Goal: Task Accomplishment & Management: Use online tool/utility

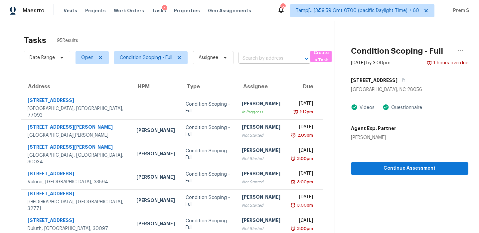
click at [256, 58] on input "text" at bounding box center [265, 58] width 53 height 10
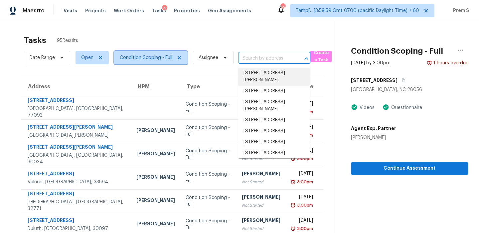
click at [151, 57] on span "Condition Scoping - Full" at bounding box center [146, 57] width 53 height 7
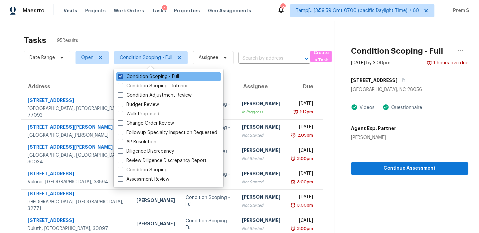
click at [152, 76] on label "Condition Scoping - Full" at bounding box center [148, 76] width 61 height 7
click at [122, 76] on input "Condition Scoping - Full" at bounding box center [120, 75] width 4 height 4
checkbox input "false"
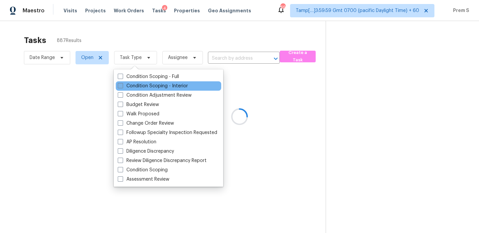
click at [146, 85] on label "Condition Scoping - Interior" at bounding box center [153, 85] width 70 height 7
click at [122, 85] on input "Condition Scoping - Interior" at bounding box center [120, 84] width 4 height 4
checkbox input "true"
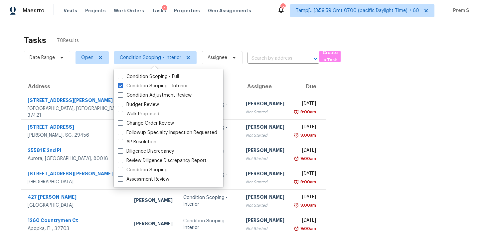
click at [281, 55] on input "text" at bounding box center [273, 58] width 53 height 10
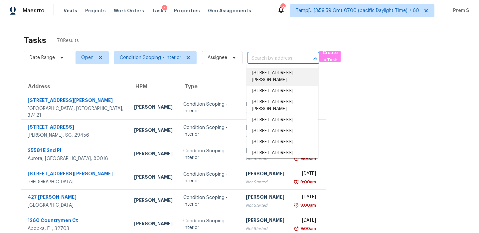
paste input "745 Highland Dr Columbus OH 43214"
type input "745 Highland Dr Columbus OH 43214"
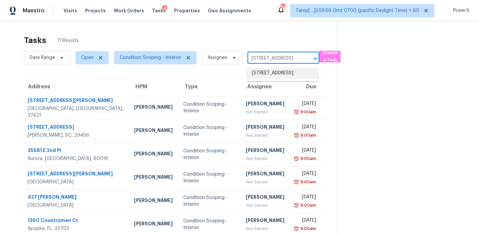
click at [272, 70] on li "745 Highland Dr, Columbus, OH 43214" at bounding box center [282, 73] width 72 height 11
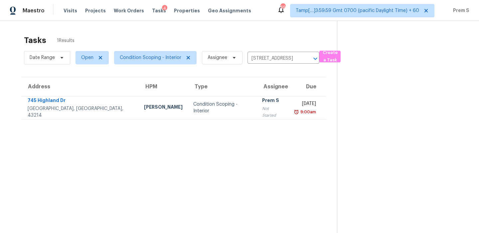
click at [294, 108] on div "9:00am" at bounding box center [305, 111] width 22 height 7
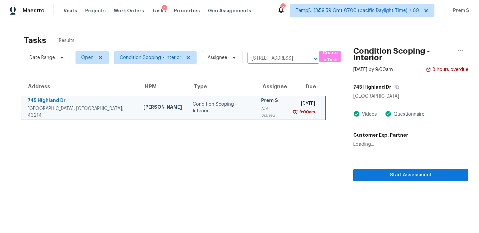
scroll to position [21, 0]
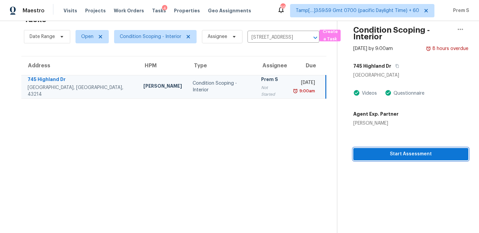
click at [389, 156] on span "Start Assessment" at bounding box center [411, 154] width 104 height 8
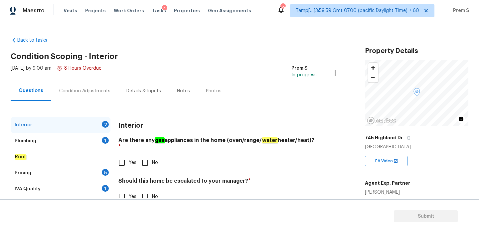
click at [126, 155] on input "Yes" at bounding box center [122, 162] width 14 height 14
checkbox input "true"
click at [148, 189] on input "No" at bounding box center [145, 196] width 14 height 14
checkbox input "true"
click at [95, 140] on div "Plumbing 1" at bounding box center [61, 141] width 100 height 16
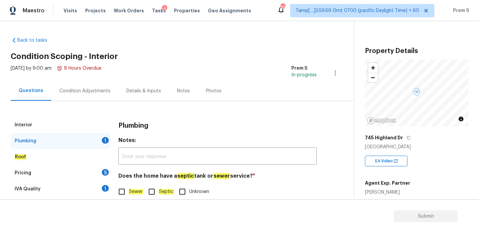
click at [129, 188] on label "Sewer" at bounding box center [129, 191] width 28 height 14
click at [129, 188] on input "Sewer" at bounding box center [122, 191] width 14 height 14
checkbox input "true"
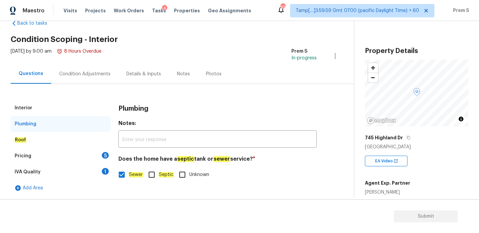
click at [106, 153] on div "5" at bounding box center [105, 155] width 7 height 7
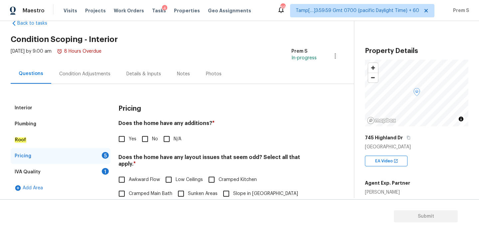
click at [145, 138] on input "No" at bounding box center [145, 139] width 14 height 14
checkbox input "true"
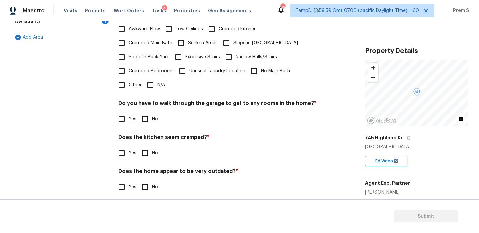
scroll to position [167, 0]
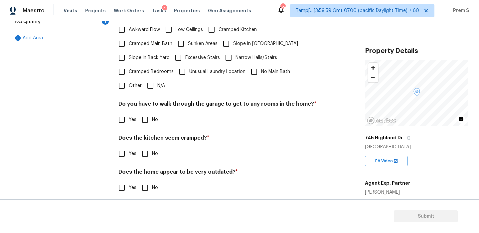
click at [151, 80] on input "N/A" at bounding box center [150, 86] width 14 height 14
checkbox input "true"
click at [146, 112] on input "No" at bounding box center [145, 119] width 14 height 14
checkbox input "true"
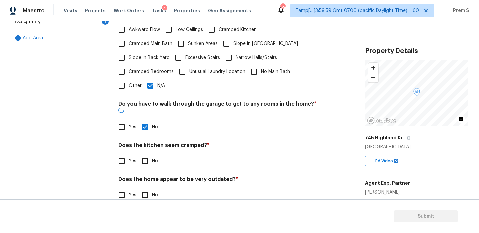
click at [141, 154] on input "No" at bounding box center [145, 161] width 14 height 14
checkbox input "true"
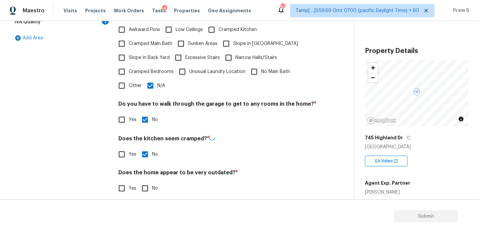
click at [143, 181] on input "No" at bounding box center [145, 188] width 14 height 14
checkbox input "true"
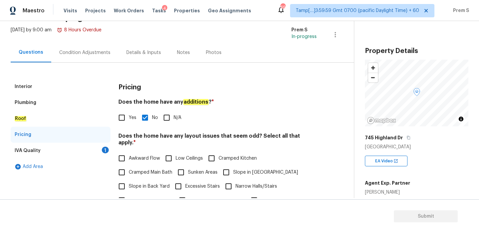
click at [101, 150] on div "IVA Quality 1" at bounding box center [61, 150] width 100 height 16
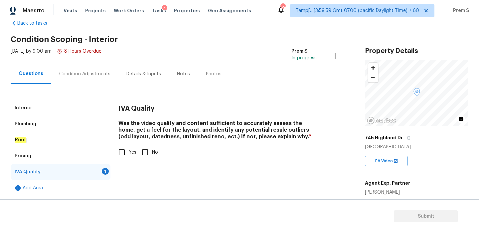
click at [128, 151] on input "Yes" at bounding box center [122, 152] width 14 height 14
checkbox input "true"
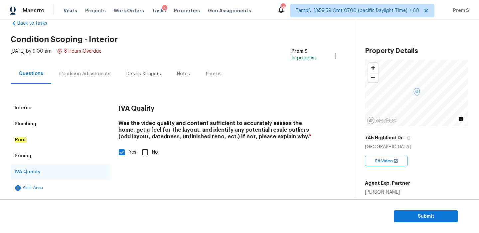
click at [96, 77] on div "Condition Adjustments" at bounding box center [84, 74] width 51 height 7
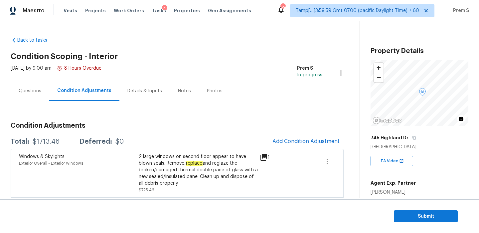
scroll to position [112, 0]
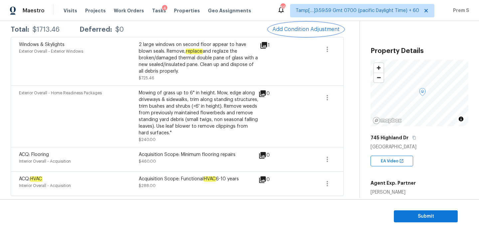
click at [312, 29] on span "Add Condition Adjustment" at bounding box center [305, 29] width 67 height 6
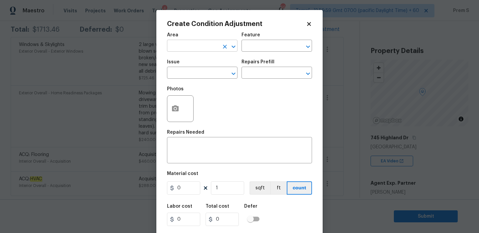
click at [217, 44] on input "text" at bounding box center [193, 46] width 52 height 10
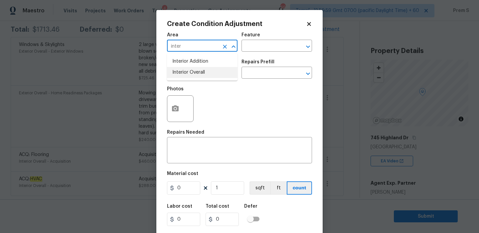
click at [198, 74] on li "Interior Overall" at bounding box center [202, 72] width 71 height 11
type input "Interior Overall"
click at [198, 74] on input "text" at bounding box center [193, 73] width 52 height 10
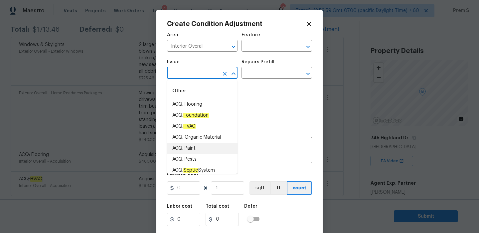
click at [205, 147] on li "ACQ: Paint" at bounding box center [202, 148] width 71 height 11
type input "ACQ: Paint"
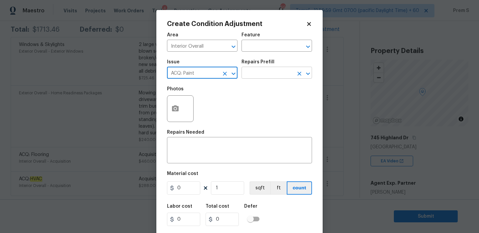
click at [277, 78] on input "text" at bounding box center [267, 73] width 52 height 10
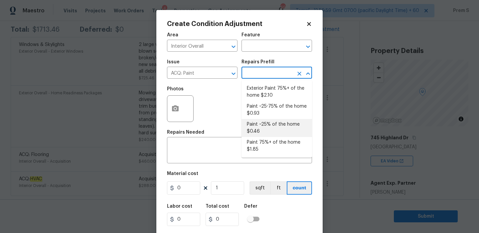
click at [363, 170] on body "Maestro Visits Projects Work Orders Tasks 4 Properties Geo Assignments 696 Tamp…" at bounding box center [239, 116] width 479 height 233
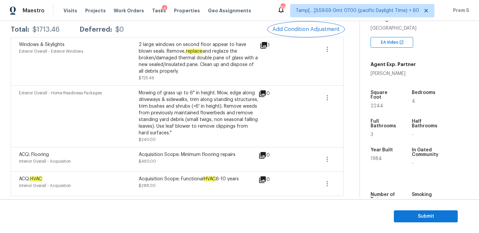
scroll to position [168, 0]
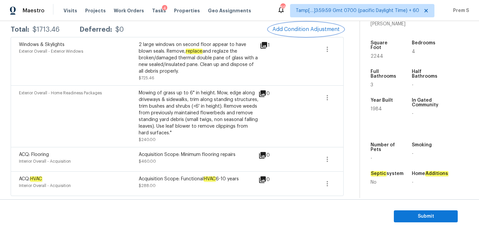
click at [291, 27] on span "Add Condition Adjustment" at bounding box center [305, 29] width 67 height 6
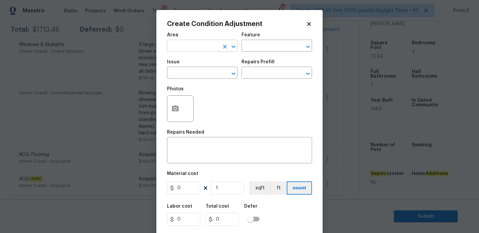
click at [191, 50] on input "text" at bounding box center [193, 46] width 52 height 10
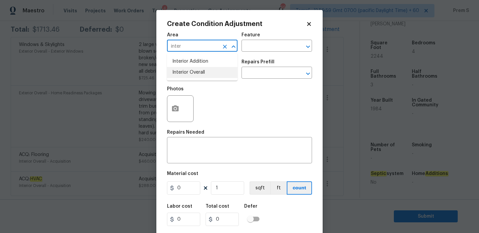
click at [187, 77] on li "Interior Overall" at bounding box center [202, 72] width 71 height 11
type input "Interior Overall"
click at [187, 77] on input "text" at bounding box center [193, 73] width 52 height 10
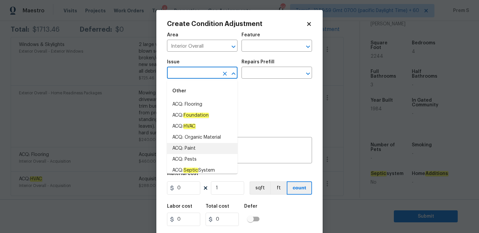
click at [198, 144] on li "ACQ: Paint" at bounding box center [202, 148] width 71 height 11
type input "ACQ: Paint"
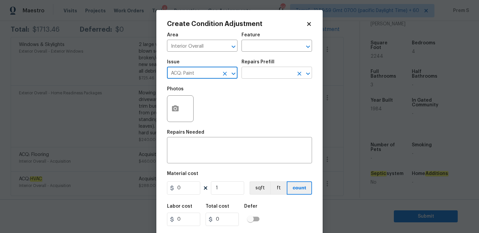
click at [259, 77] on input "text" at bounding box center [267, 73] width 52 height 10
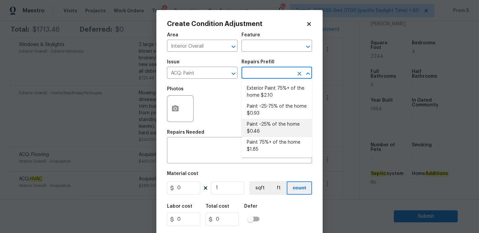
click at [271, 128] on li "Paint ~25% of the home $0.46" at bounding box center [276, 128] width 71 height 18
type input "Acquisition"
type textarea "Acquisition Scope: ~25% of the home needs interior paint"
type input "0.46"
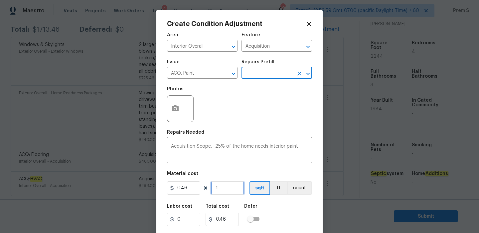
click at [219, 190] on input "1" at bounding box center [227, 187] width 33 height 13
type input "2"
type input "0.92"
type input "22"
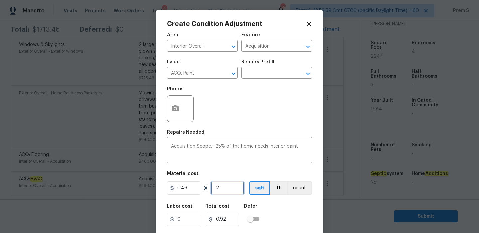
type input "10.12"
type input "224"
type input "103.04"
type input "2244"
type input "1032.24"
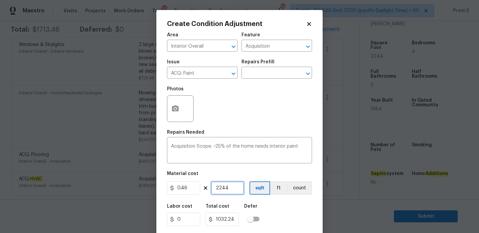
type input "2244"
click at [287, 207] on div "Labor cost 0 Total cost 1032.24 Defer" at bounding box center [239, 215] width 145 height 30
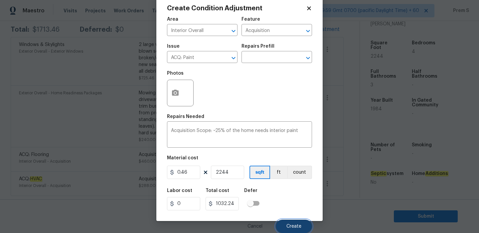
click at [300, 224] on span "Create" at bounding box center [293, 226] width 15 height 5
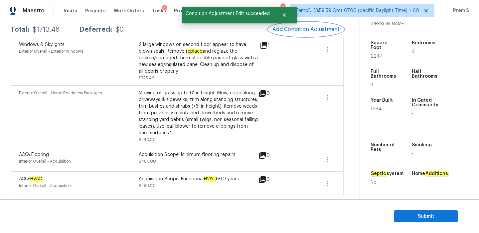
scroll to position [0, 0]
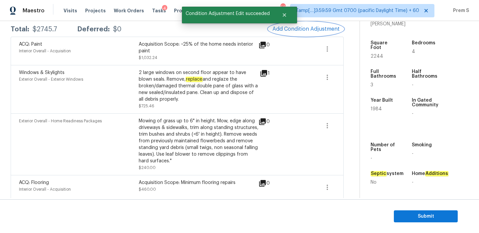
click at [293, 29] on span "Add Condition Adjustment" at bounding box center [305, 29] width 67 height 6
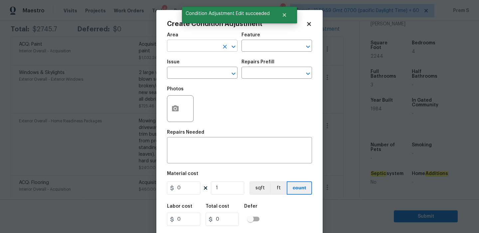
click at [186, 49] on input "text" at bounding box center [193, 46] width 52 height 10
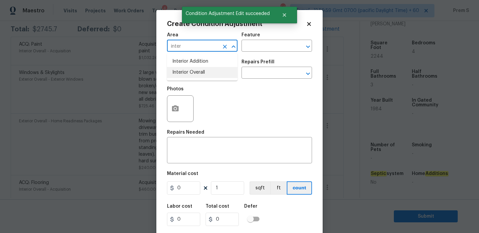
click at [195, 74] on li "Interior Overall" at bounding box center [202, 72] width 71 height 11
type input "Interior Overall"
click at [195, 74] on input "text" at bounding box center [193, 73] width 52 height 10
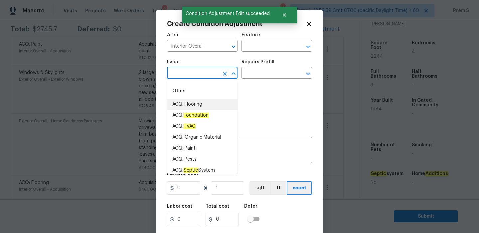
click at [206, 106] on li "ACQ: Flooring" at bounding box center [202, 104] width 71 height 11
type input "ACQ: Flooring"
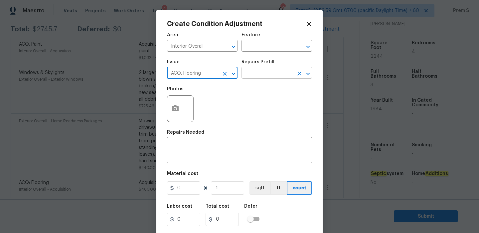
click at [282, 69] on input "text" at bounding box center [267, 73] width 52 height 10
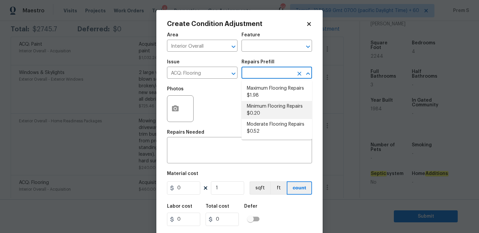
click at [275, 108] on li "Minimum Flooring Repairs $0.20" at bounding box center [276, 110] width 71 height 18
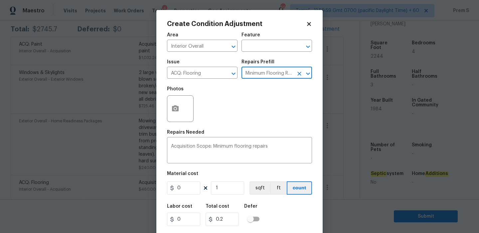
type input "Acquisition"
type textarea "Acquisition Scope: Minimum flooring repairs"
type input "0.2"
click at [224, 191] on input "1" at bounding box center [227, 187] width 33 height 13
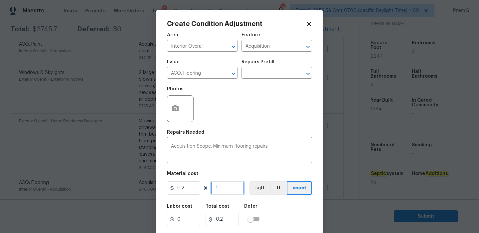
click at [224, 191] on input "1" at bounding box center [227, 187] width 33 height 13
type input "12"
type input "2.4"
type input "122"
type input "24.4"
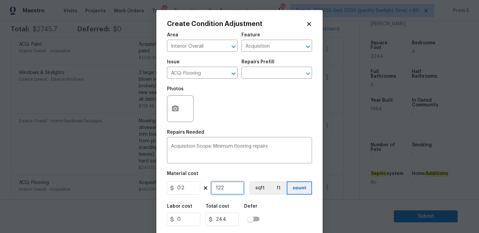
type input "1224"
type input "244.8"
type input "12244"
type input "2448.8"
click at [217, 188] on input "12244" at bounding box center [227, 187] width 33 height 13
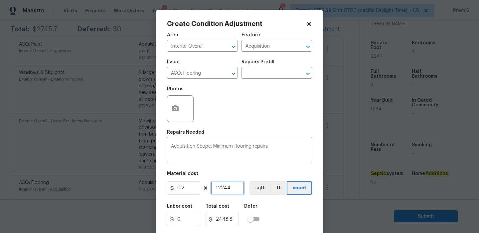
type input "2244"
type input "448.8"
type input "2244"
click at [300, 215] on div "Labor cost 0 Total cost 448.8 Defer" at bounding box center [239, 215] width 145 height 30
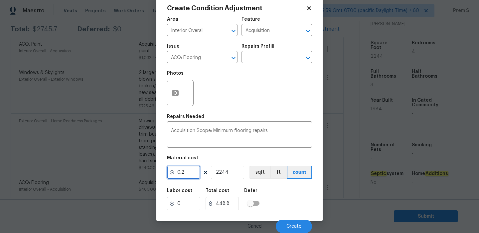
click at [184, 176] on input "0.2" at bounding box center [183, 171] width 33 height 13
type input "400"
type input "897600"
click at [224, 172] on input "2244" at bounding box center [227, 171] width 33 height 13
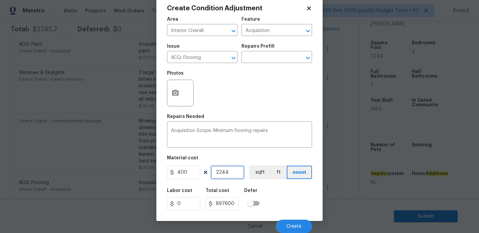
click at [224, 172] on input "2244" at bounding box center [227, 171] width 33 height 13
type input "2"
type input "800"
type input "0"
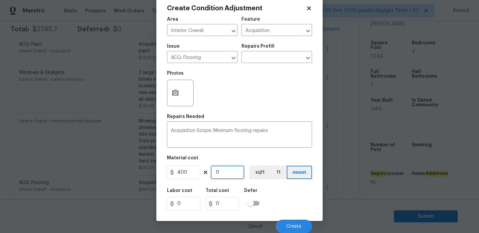
type input "1"
type input "400"
type input "1"
click at [295, 202] on div "Labor cost 0 Total cost 400 Defer" at bounding box center [239, 199] width 145 height 30
click at [299, 218] on div "Cancel Create" at bounding box center [239, 223] width 145 height 19
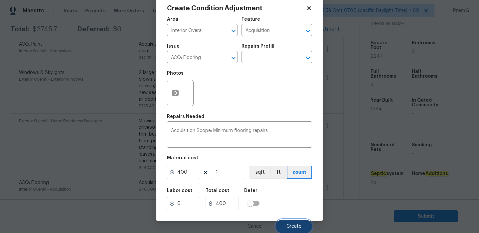
click at [298, 222] on button "Create" at bounding box center [294, 225] width 36 height 13
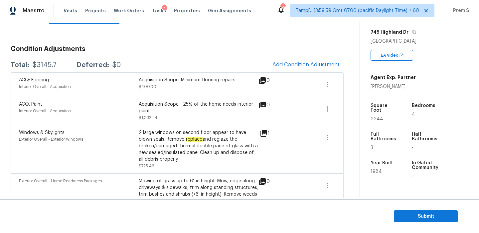
scroll to position [165, 0]
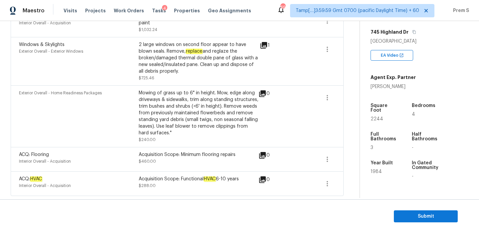
click at [399, 207] on section "Submit" at bounding box center [239, 216] width 479 height 34
click at [399, 208] on section "Submit" at bounding box center [239, 216] width 479 height 34
click at [435, 221] on button "Submit" at bounding box center [426, 216] width 64 height 12
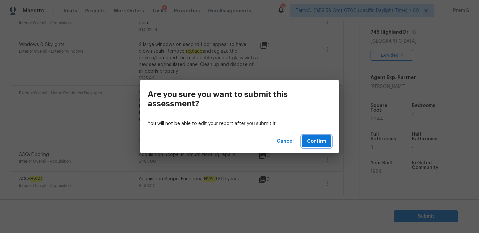
click at [327, 143] on button "Confirm" at bounding box center [317, 141] width 30 height 12
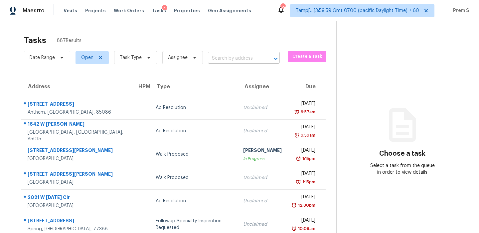
click at [230, 60] on input "text" at bounding box center [234, 58] width 53 height 10
paste input "258 W Pheasant Hill Dr Duncan SC 29334"
type input "258 W Pheasant Hill Dr Duncan SC 29334"
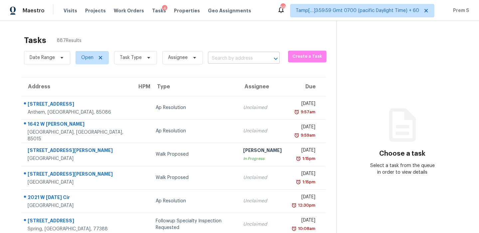
click at [234, 55] on input "text" at bounding box center [234, 58] width 53 height 10
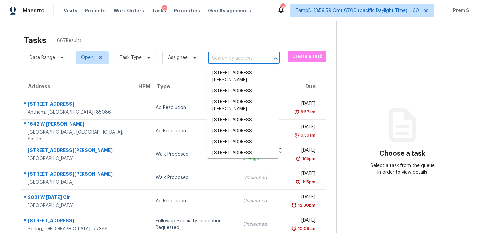
click at [234, 55] on input "text" at bounding box center [234, 58] width 53 height 10
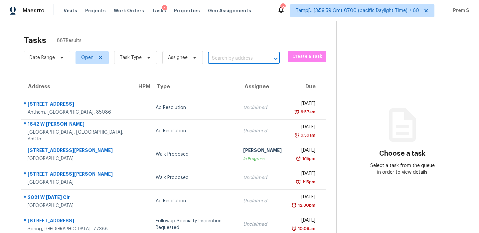
paste input "258 W Pheasant Hill Dr Duncan SC 29334"
type input "258 W Pheasant Hill Dr Duncan SC 29334"
click at [229, 68] on li "258 W Pheasant Hill Dr, Duncan, SC 29334" at bounding box center [243, 77] width 72 height 18
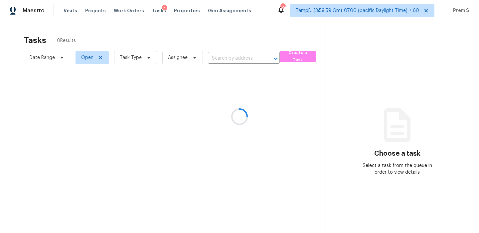
type input "258 W Pheasant Hill Dr, Duncan, SC 29334"
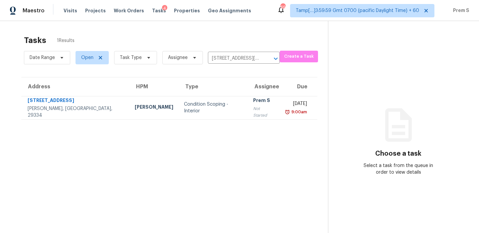
click at [253, 105] on div "Prem S" at bounding box center [264, 101] width 22 height 8
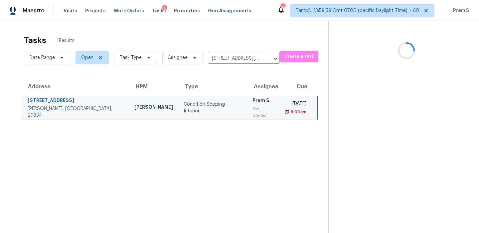
scroll to position [21, 0]
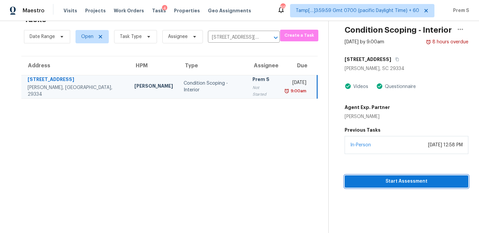
click at [398, 175] on button "Start Assessment" at bounding box center [407, 181] width 124 height 12
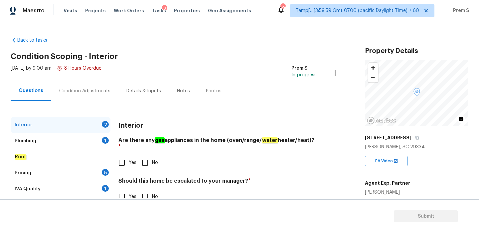
click at [126, 155] on input "Yes" at bounding box center [122, 162] width 14 height 14
checkbox input "true"
click at [148, 191] on input "No" at bounding box center [145, 196] width 14 height 14
checkbox input "true"
click at [108, 144] on div "Plumbing 1" at bounding box center [61, 141] width 100 height 16
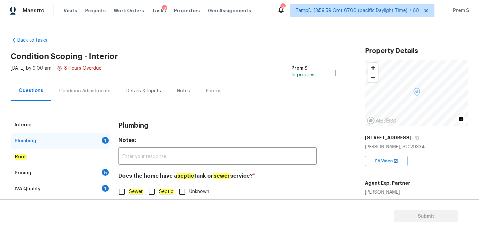
click at [123, 186] on input "Sewer" at bounding box center [122, 191] width 14 height 14
checkbox input "true"
click at [112, 176] on div "Interior Plumbing Roof Pricing 5 IVA Quality 1 Add Area Plumbing Notes: ​ Does …" at bounding box center [174, 165] width 327 height 96
click at [105, 174] on div "5" at bounding box center [105, 172] width 7 height 7
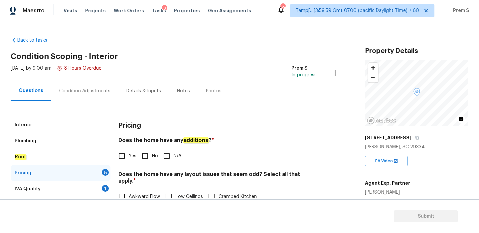
click at [151, 158] on input "No" at bounding box center [145, 156] width 14 height 14
checkbox input "true"
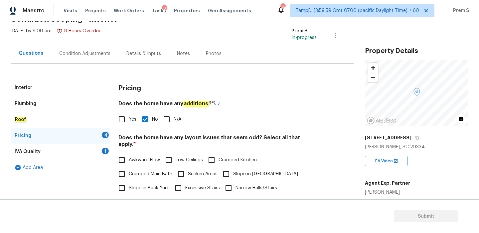
scroll to position [80, 0]
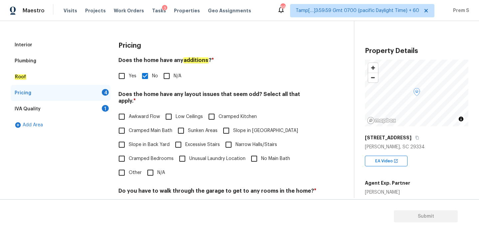
click at [152, 166] on input "N/A" at bounding box center [150, 172] width 14 height 14
checkbox input "true"
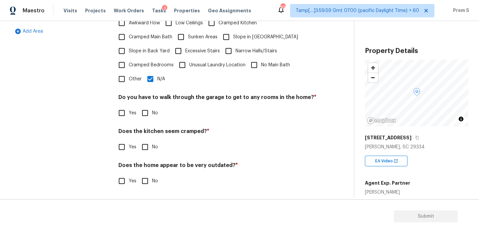
scroll to position [167, 0]
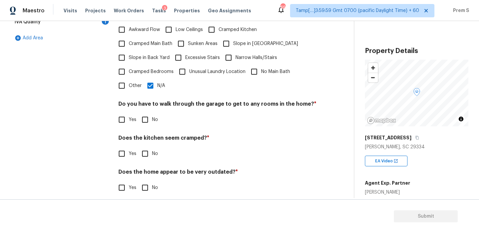
click at [150, 112] on input "No" at bounding box center [145, 119] width 14 height 14
checkbox input "true"
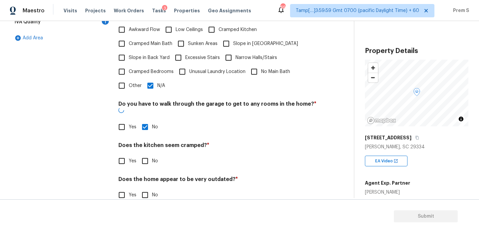
click at [148, 154] on input "No" at bounding box center [145, 161] width 14 height 14
checkbox input "true"
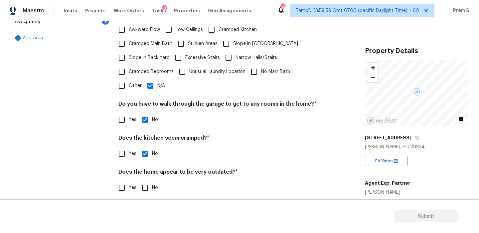
click at [147, 181] on input "No" at bounding box center [145, 187] width 14 height 14
checkbox input "true"
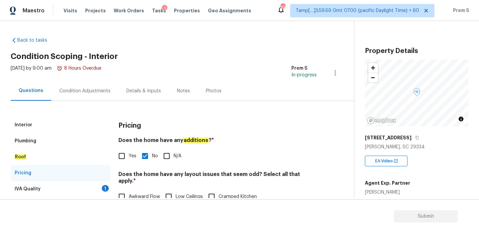
click at [99, 185] on div "IVA Quality 1" at bounding box center [61, 189] width 100 height 16
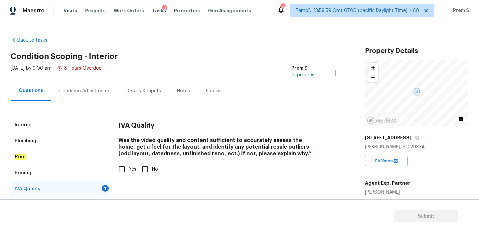
click at [123, 169] on input "Yes" at bounding box center [122, 169] width 14 height 14
checkbox input "true"
click at [94, 90] on div "Condition Adjustments" at bounding box center [84, 90] width 51 height 7
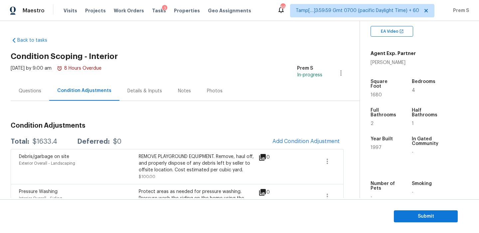
scroll to position [168, 0]
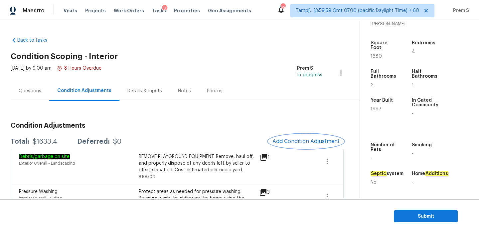
click at [309, 141] on span "Add Condition Adjustment" at bounding box center [305, 141] width 67 height 6
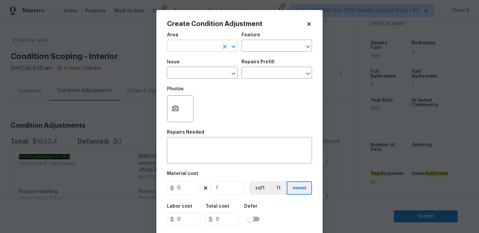
click at [184, 51] on input "text" at bounding box center [193, 46] width 52 height 10
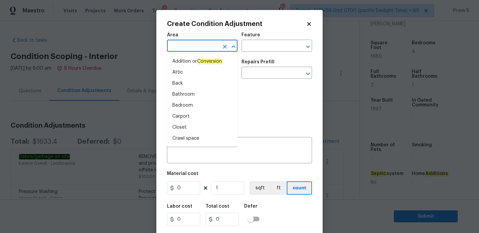
click at [192, 50] on input "text" at bounding box center [193, 46] width 52 height 10
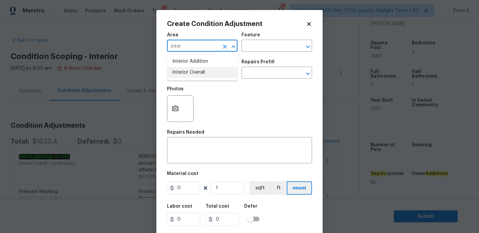
click at [194, 70] on li "Interior Overall" at bounding box center [202, 72] width 71 height 11
type input "Interior Overall"
click at [194, 70] on input "text" at bounding box center [193, 73] width 52 height 10
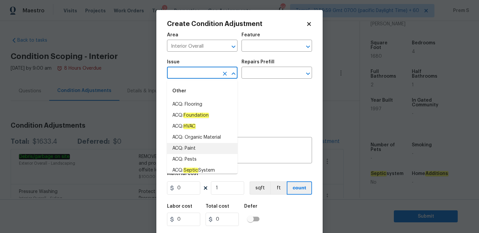
click at [197, 146] on li "ACQ: Paint" at bounding box center [202, 148] width 71 height 11
type input "ACQ: Paint"
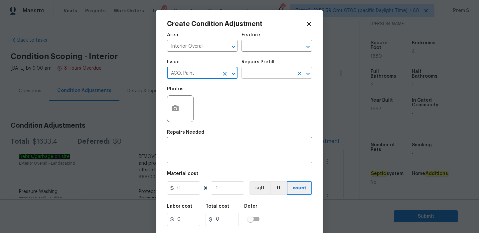
click at [273, 72] on input "text" at bounding box center [267, 73] width 52 height 10
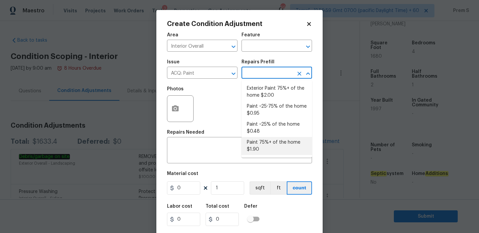
click at [274, 143] on li "Paint 75%+ of the home $1.90" at bounding box center [276, 146] width 71 height 18
type input "Acquisition"
type textarea "Acquisition Scope: 75%+ of the home will likely require interior paint"
type input "1.9"
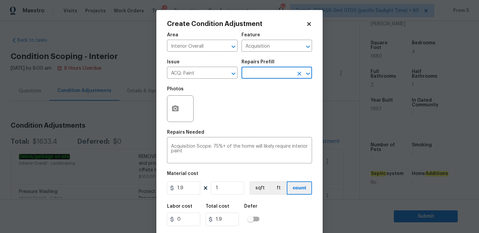
click at [308, 74] on icon "Open" at bounding box center [308, 73] width 4 height 2
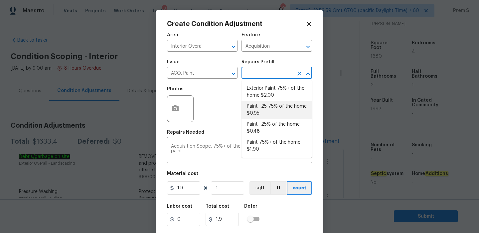
click at [280, 115] on li "Paint ~25-75% of the home $0.95" at bounding box center [276, 110] width 71 height 18
type textarea "Acquisition Scope: ~25 - 75% of the home needs interior paint"
type input "0.95"
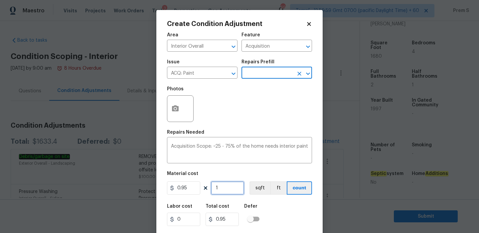
click at [232, 188] on input "1" at bounding box center [227, 187] width 33 height 13
type input "16"
type input "15.2"
type input "168"
type input "159.6"
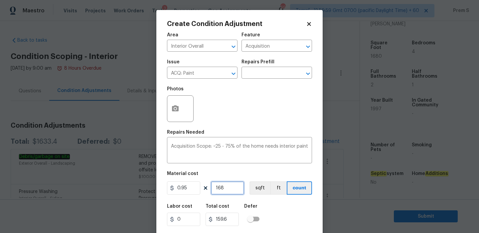
type input "1680"
type input "1596"
type input "1680"
click at [181, 104] on button "button" at bounding box center [175, 108] width 16 height 26
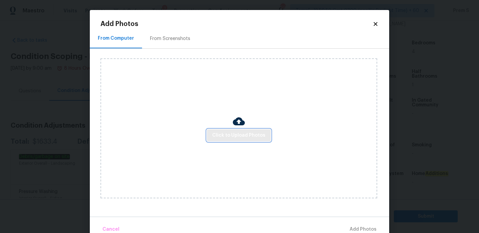
click at [244, 140] on button "Click to Upload Photos" at bounding box center [239, 135] width 64 height 12
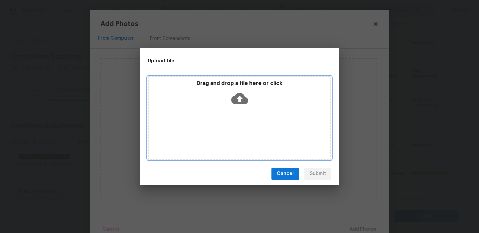
click at [240, 95] on icon at bounding box center [239, 97] width 17 height 11
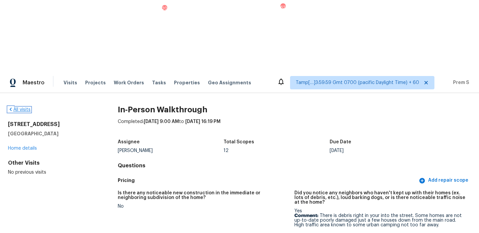
click at [23, 107] on link "All visits" at bounding box center [19, 109] width 23 height 5
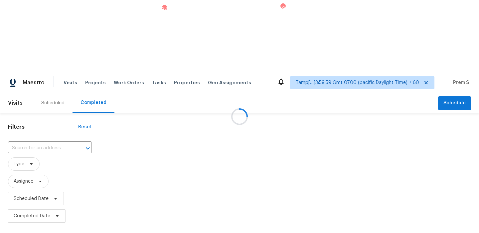
click at [51, 77] on div at bounding box center [239, 116] width 479 height 233
click at [40, 76] on div at bounding box center [239, 116] width 479 height 233
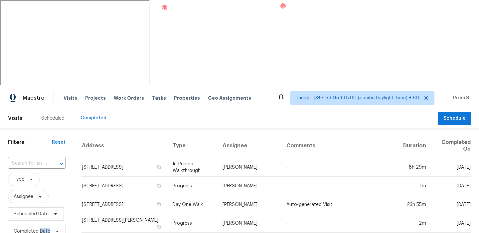
click at [40, 158] on input "text" at bounding box center [27, 163] width 39 height 10
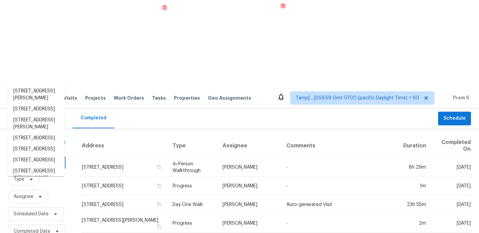
paste input "[STREET_ADDRESS]"
type input "[STREET_ADDRESS]"
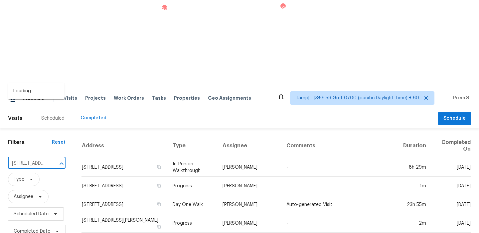
scroll to position [0, 47]
click at [42, 96] on li "[STREET_ADDRESS]" at bounding box center [36, 90] width 57 height 11
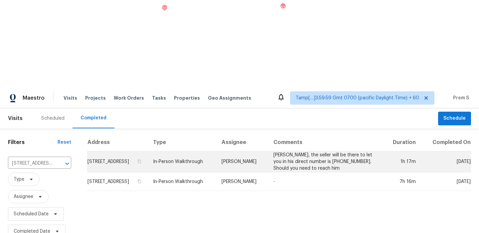
click at [130, 151] on td "[STREET_ADDRESS]" at bounding box center [117, 161] width 60 height 21
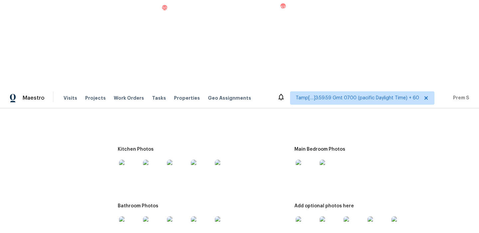
scroll to position [852, 0]
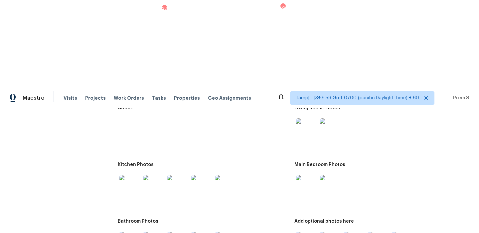
click at [310, 175] on img at bounding box center [306, 185] width 21 height 21
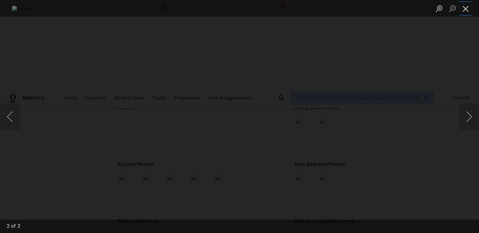
click at [469, 13] on button "Close lightbox" at bounding box center [465, 9] width 13 height 12
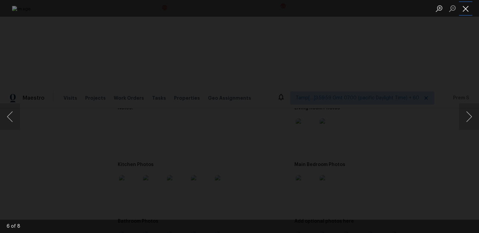
click at [465, 9] on button "Close lightbox" at bounding box center [465, 9] width 13 height 12
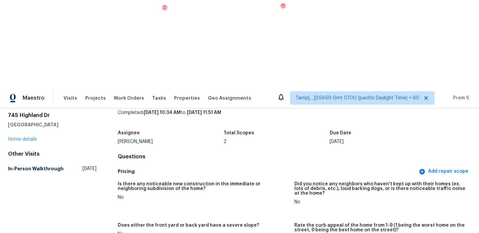
scroll to position [0, 0]
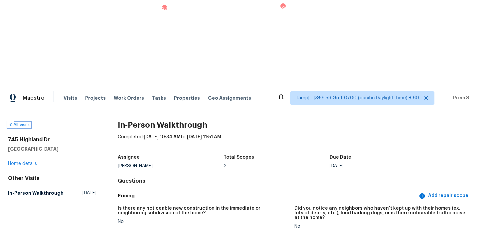
click at [28, 122] on link "All visits" at bounding box center [19, 124] width 23 height 5
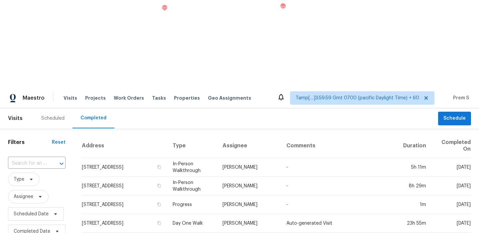
click at [55, 159] on div at bounding box center [56, 163] width 17 height 9
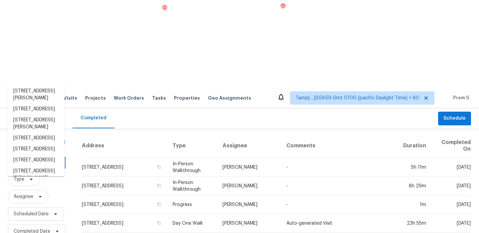
paste input "258 W Pheasant Hill Dr Duncan SC 29334"
type input "258 W Pheasant Hill Dr Duncan SC 29334"
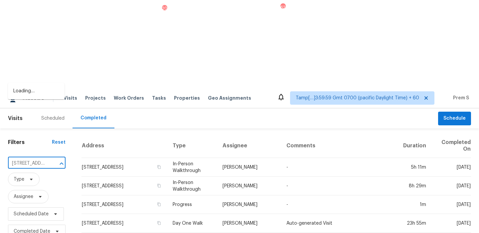
scroll to position [0, 56]
click at [51, 92] on li "258 W Pheasant Hill Dr, Duncan, SC 29334" at bounding box center [36, 94] width 57 height 18
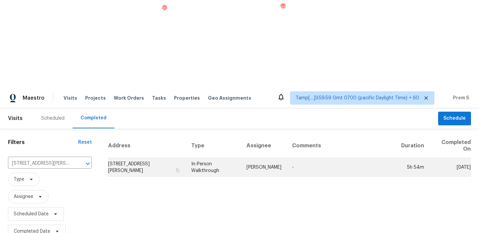
click at [136, 158] on td "258 W Pheasant Hill Dr, Duncan, SC 29334" at bounding box center [147, 167] width 78 height 19
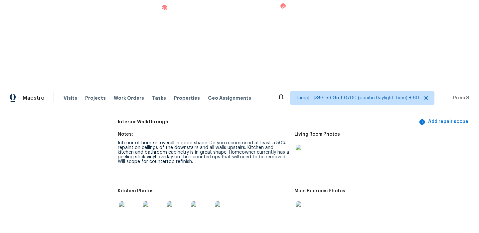
scroll to position [971, 0]
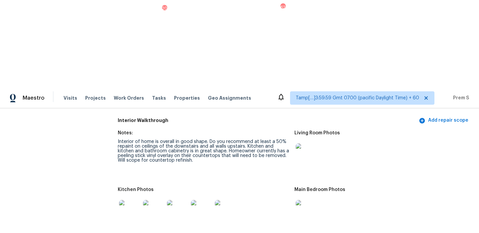
click at [304, 200] on img at bounding box center [306, 210] width 21 height 21
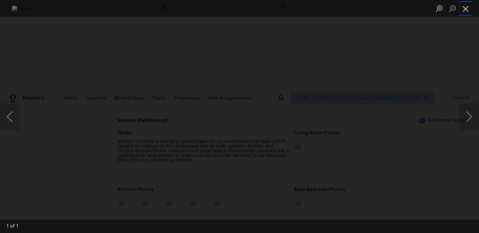
click at [469, 12] on button "Close lightbox" at bounding box center [465, 9] width 13 height 12
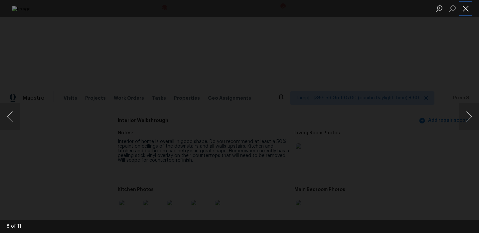
click at [467, 8] on button "Close lightbox" at bounding box center [465, 9] width 13 height 12
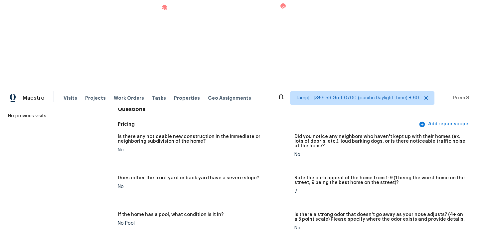
scroll to position [0, 0]
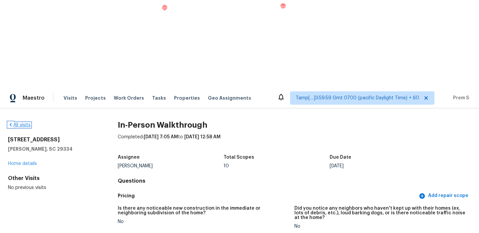
click at [19, 122] on link "All visits" at bounding box center [19, 124] width 23 height 5
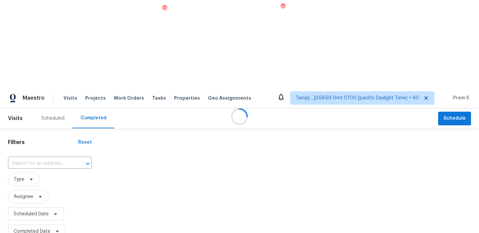
click at [42, 75] on div at bounding box center [239, 116] width 479 height 233
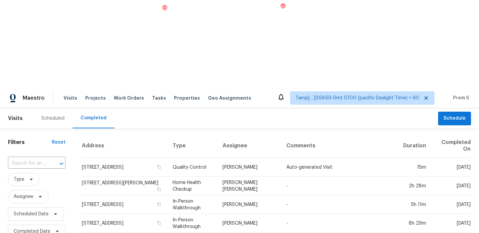
click at [42, 158] on input "text" at bounding box center [27, 163] width 39 height 10
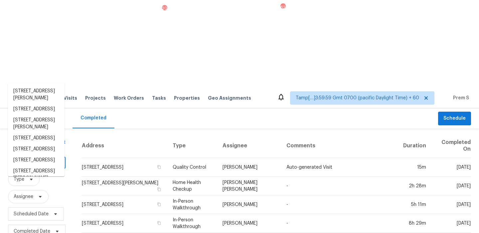
paste input "4420 Lake Lawne Ave Orlando FL 32808"
type input "4420 Lake Lawne Ave Orlando FL 32808"
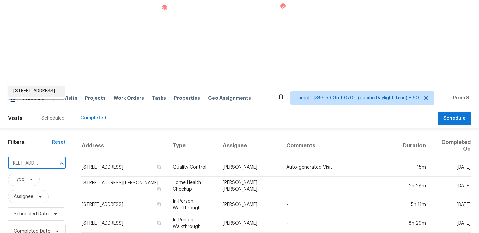
click at [52, 89] on li "4420 Lake Lawne Ave, Orlando, FL 32808" at bounding box center [36, 90] width 57 height 11
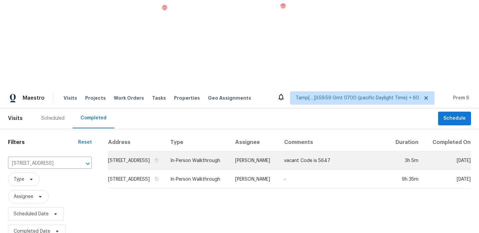
click at [125, 151] on td "4420 Lake Lawne Ave, Orlando, FL 32808" at bounding box center [136, 160] width 57 height 19
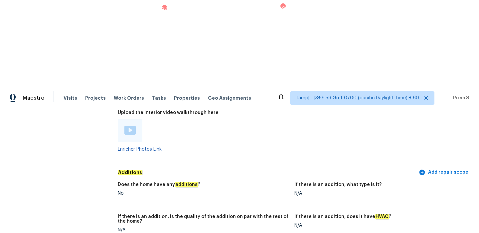
scroll to position [1192, 0]
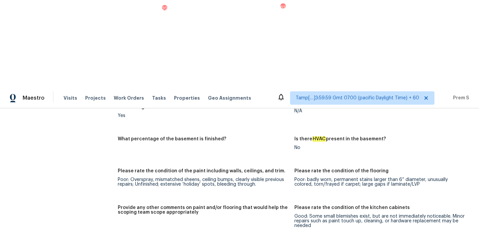
scroll to position [1018, 0]
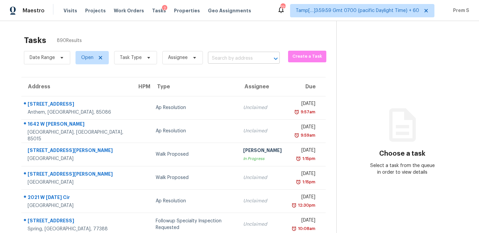
click at [227, 59] on input "text" at bounding box center [234, 58] width 53 height 10
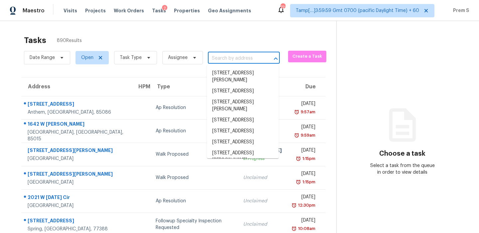
paste input "[STREET_ADDRESS]"
type input "[STREET_ADDRESS]"
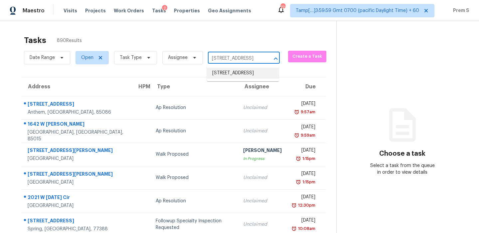
click at [231, 73] on li "4420 Lake Lawne Ave, Orlando, FL 32808" at bounding box center [243, 73] width 72 height 11
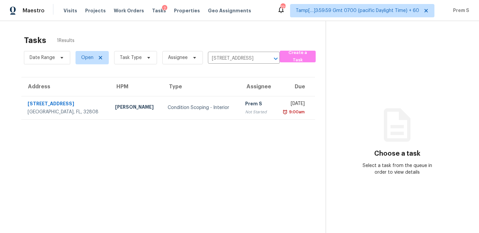
click at [245, 112] on div "Not Started" at bounding box center [257, 111] width 24 height 7
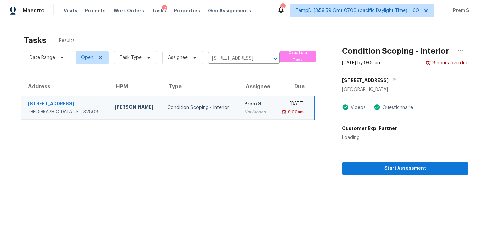
scroll to position [21, 0]
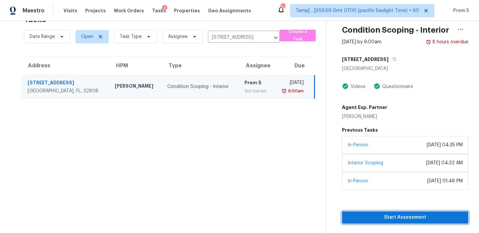
click at [374, 213] on span "Start Assessment" at bounding box center [405, 217] width 116 height 8
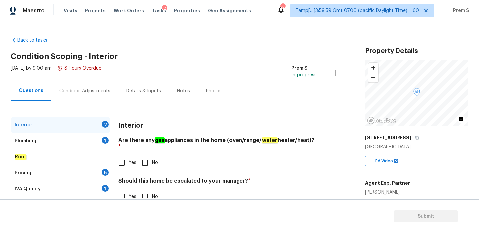
click at [148, 164] on div "Interior Are there any gas appliances in the home (oven/range/ water heater/hea…" at bounding box center [217, 164] width 198 height 94
click at [143, 155] on input "No" at bounding box center [145, 162] width 14 height 14
checkbox input "true"
click at [416, 139] on button "button" at bounding box center [417, 137] width 6 height 6
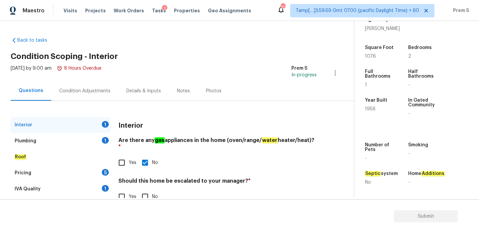
click at [147, 195] on input "No" at bounding box center [145, 196] width 14 height 14
checkbox input "true"
click at [87, 142] on div "Plumbing 1" at bounding box center [61, 141] width 100 height 16
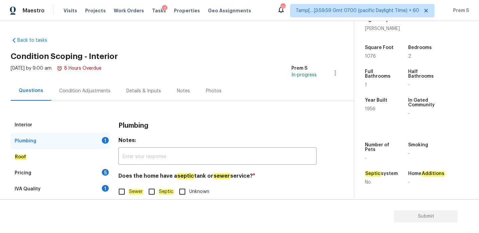
click at [125, 189] on input "Sewer" at bounding box center [122, 191] width 14 height 14
checkbox input "true"
click at [104, 174] on div "5" at bounding box center [105, 172] width 7 height 7
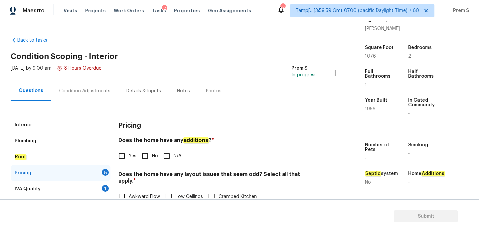
click at [156, 159] on span "No" at bounding box center [155, 155] width 6 height 7
click at [152, 159] on input "No" at bounding box center [145, 156] width 14 height 14
checkbox input "true"
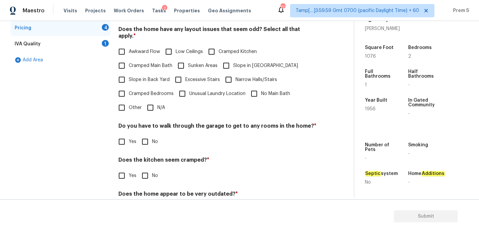
scroll to position [149, 0]
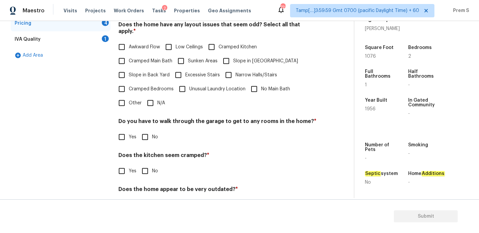
click at [152, 96] on input "N/A" at bounding box center [150, 103] width 14 height 14
checkbox input "true"
click at [149, 134] on input "No" at bounding box center [145, 137] width 14 height 14
checkbox input "true"
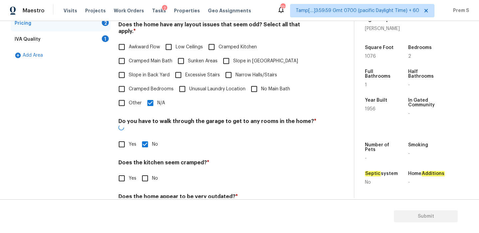
click at [148, 171] on input "No" at bounding box center [145, 178] width 14 height 14
checkbox input "true"
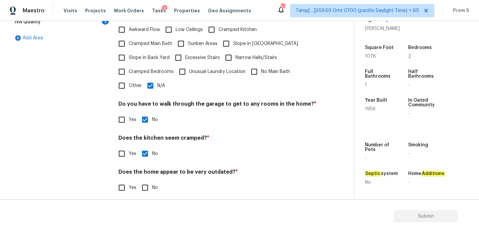
click at [143, 181] on input "No" at bounding box center [145, 187] width 14 height 14
checkbox input "true"
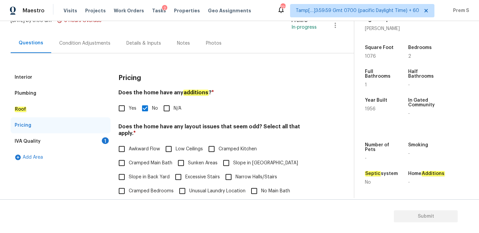
scroll to position [9, 0]
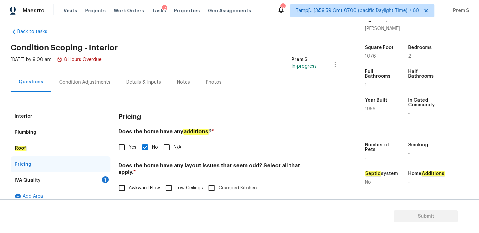
click at [100, 179] on div "IVA Quality 1" at bounding box center [61, 180] width 100 height 16
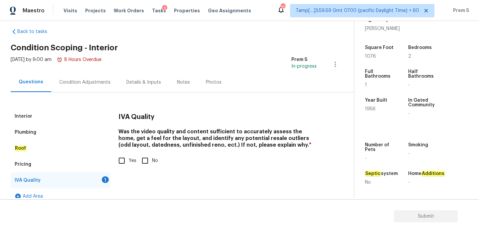
click at [128, 164] on input "Yes" at bounding box center [122, 160] width 14 height 14
checkbox input "true"
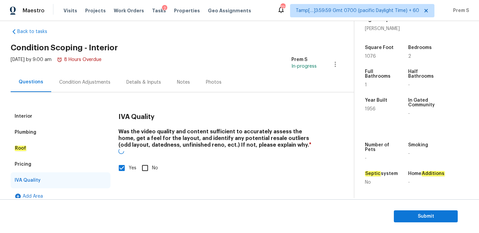
click at [101, 91] on div "Condition Adjustments" at bounding box center [84, 82] width 67 height 20
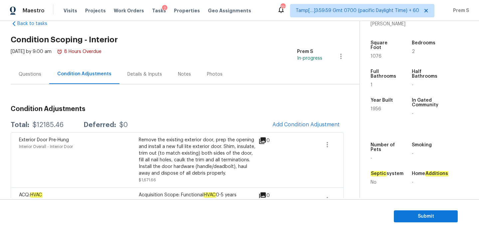
scroll to position [28, 0]
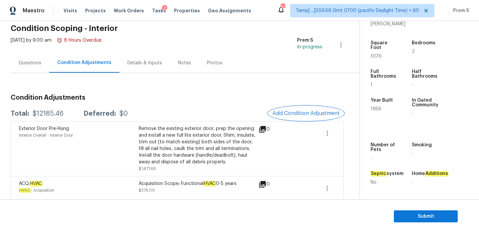
click at [296, 116] on span "Add Condition Adjustment" at bounding box center [305, 113] width 67 height 6
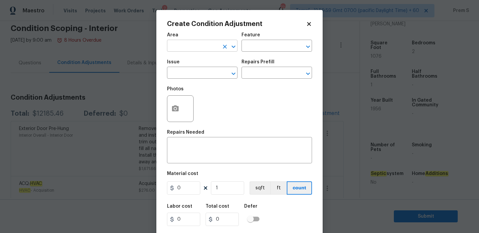
click at [208, 51] on input "text" at bounding box center [193, 46] width 52 height 10
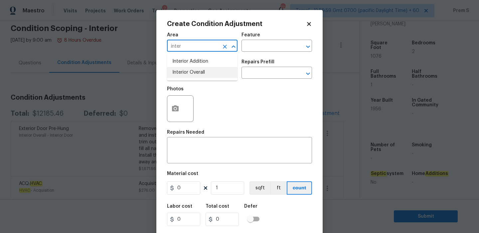
click at [204, 75] on li "Interior Overall" at bounding box center [202, 72] width 71 height 11
type input "Interior Overall"
click at [204, 75] on input "text" at bounding box center [193, 73] width 52 height 10
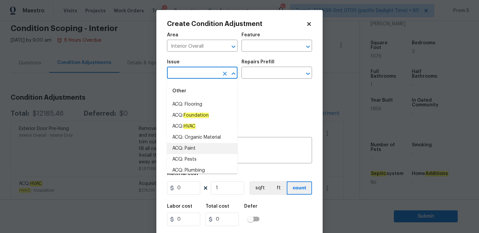
click at [209, 148] on li "ACQ: Paint" at bounding box center [202, 148] width 71 height 11
type input "ACQ: Paint"
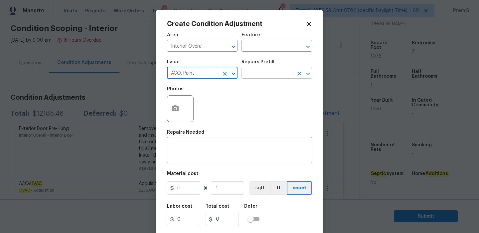
click at [286, 73] on input "text" at bounding box center [267, 73] width 52 height 10
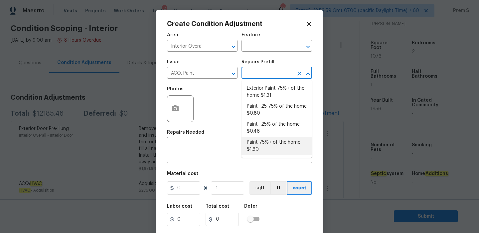
click at [270, 144] on li "Paint 75%+ of the home $1.60" at bounding box center [276, 146] width 71 height 18
type input "Acquisition"
type textarea "Acquisition Scope: 75%+ of the home will likely require interior paint"
type input "1.6"
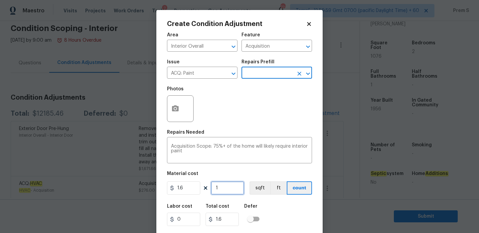
click at [233, 189] on input "1" at bounding box center [227, 187] width 33 height 13
type input "10"
type input "16"
type input "107"
type input "171.2"
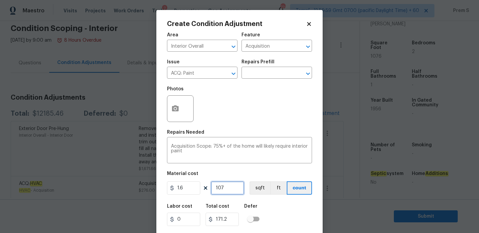
type input "1076"
type input "1721.6"
type input "1076"
click at [168, 107] on button "button" at bounding box center [175, 108] width 16 height 26
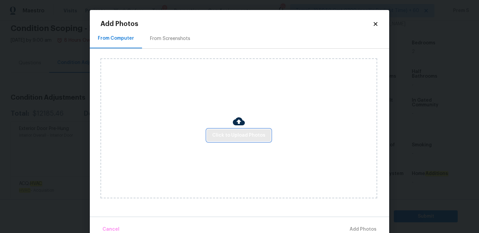
click at [255, 131] on span "Click to Upload Photos" at bounding box center [238, 135] width 53 height 8
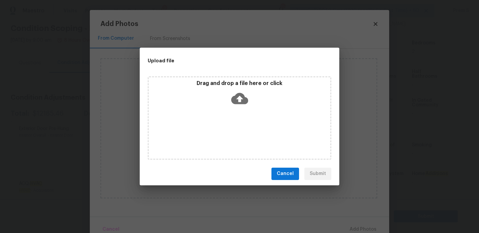
click at [238, 91] on icon at bounding box center [239, 98] width 17 height 17
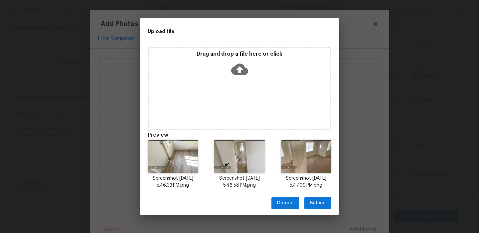
click at [317, 206] on span "Submit" at bounding box center [318, 203] width 16 height 8
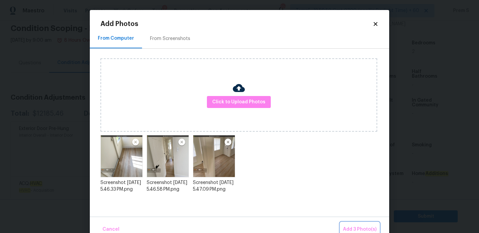
click at [366, 226] on span "Add 3 Photo(s)" at bounding box center [360, 229] width 34 height 8
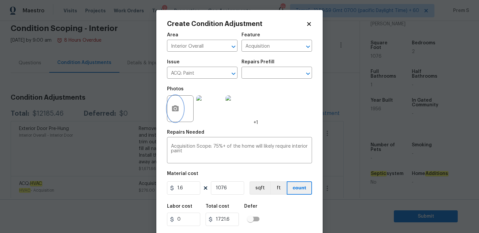
scroll to position [16, 0]
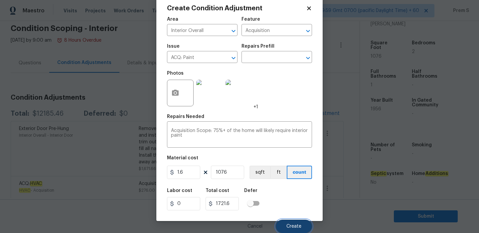
click at [295, 222] on button "Create" at bounding box center [294, 225] width 36 height 13
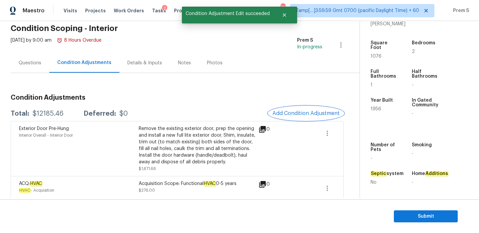
scroll to position [0, 0]
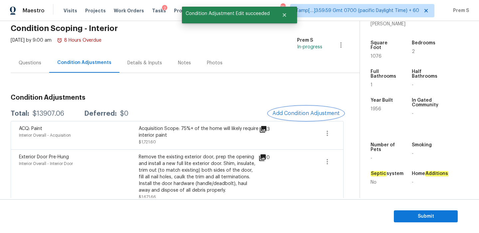
click at [286, 112] on span "Add Condition Adjustment" at bounding box center [305, 113] width 67 height 6
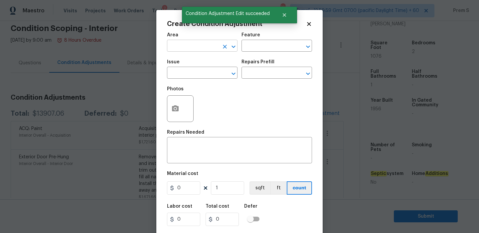
click at [198, 49] on input "text" at bounding box center [193, 46] width 52 height 10
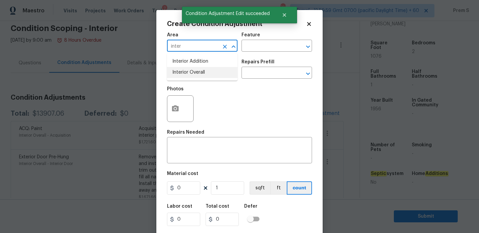
click at [199, 77] on li "Interior Overall" at bounding box center [202, 72] width 71 height 11
type input "Interior Overall"
click at [199, 77] on input "text" at bounding box center [193, 73] width 52 height 10
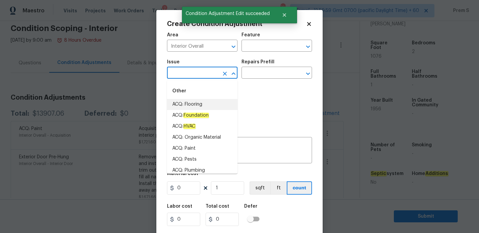
click at [203, 103] on li "ACQ: Flooring" at bounding box center [202, 104] width 71 height 11
type input "ACQ: Flooring"
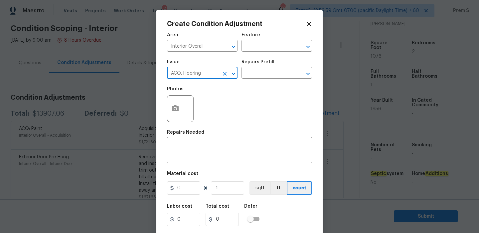
click at [263, 79] on div "Issue ACQ: Flooring ​ Repairs Prefill ​" at bounding box center [239, 69] width 145 height 27
click at [200, 156] on textarea at bounding box center [239, 151] width 137 height 14
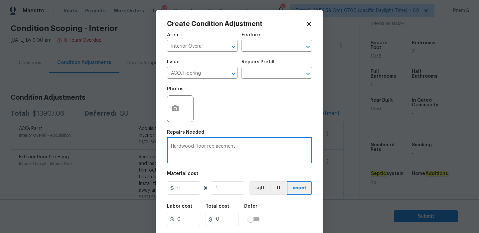
type textarea "Hardwood floor replacement"
click at [183, 190] on input "0" at bounding box center [183, 187] width 33 height 13
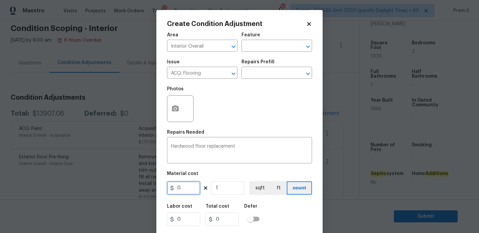
click at [183, 190] on input "0" at bounding box center [183, 187] width 33 height 13
type input "5"
click at [227, 186] on input "1" at bounding box center [227, 187] width 33 height 13
type input "5"
type input "10"
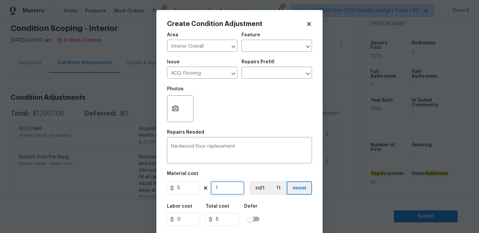
type input "50"
type input "107"
type input "535"
type input "1076"
type input "5380"
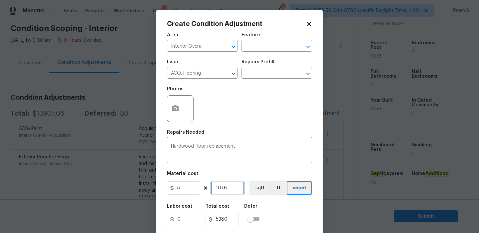
type input "1076"
click at [278, 213] on div "Labor cost 0 Total cost 5380 Defer" at bounding box center [239, 215] width 145 height 30
click at [179, 110] on icon "button" at bounding box center [175, 108] width 8 height 8
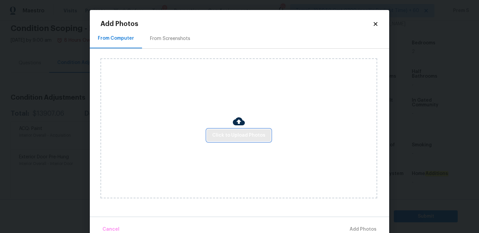
click at [223, 138] on span "Click to Upload Photos" at bounding box center [238, 135] width 53 height 8
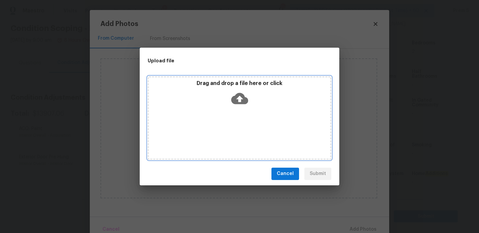
click at [241, 90] on icon at bounding box center [239, 98] width 17 height 17
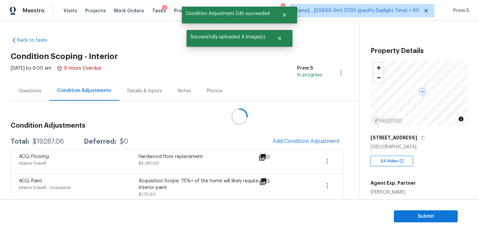
scroll to position [168, 0]
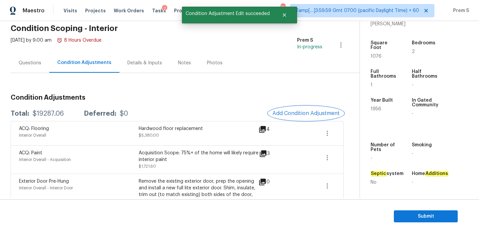
click at [288, 116] on button "Add Condition Adjustment" at bounding box center [305, 113] width 75 height 14
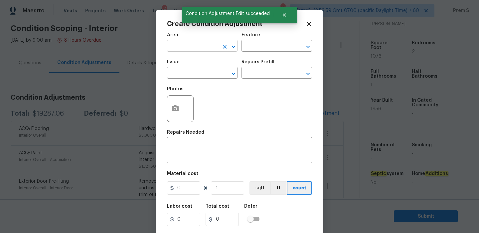
click at [190, 46] on input "text" at bounding box center [193, 46] width 52 height 10
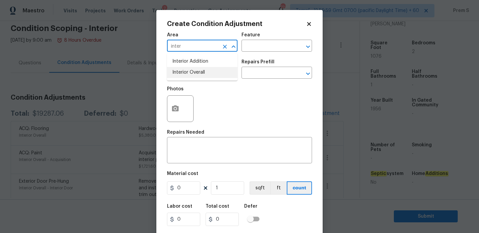
click at [192, 79] on ul "Interior Addition Interior Overall" at bounding box center [202, 66] width 71 height 27
click at [203, 71] on li "Interior Overall" at bounding box center [202, 72] width 71 height 11
type input "Interior Overall"
click at [183, 150] on textarea at bounding box center [239, 151] width 137 height 14
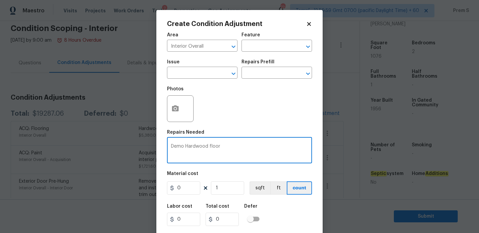
type textarea "Demo Hardwood floor"
click at [189, 191] on input "0" at bounding box center [183, 187] width 33 height 13
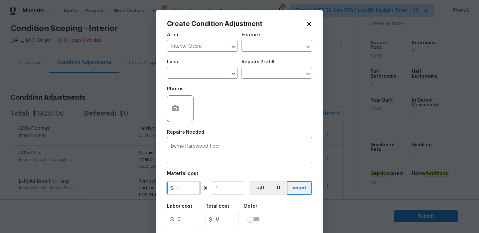
click at [189, 191] on input "0" at bounding box center [183, 187] width 33 height 13
type input "2"
click at [237, 191] on input "1" at bounding box center [227, 187] width 33 height 13
type input "2"
type input "10"
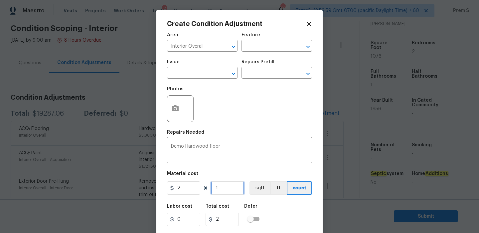
type input "20"
type input "107"
type input "214"
type input "1076"
type input "2152"
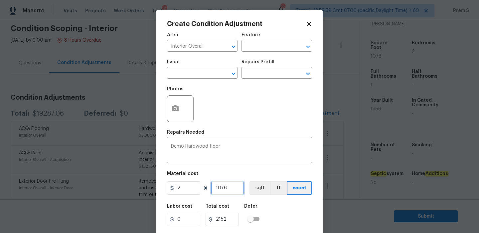
type input "1076"
click at [282, 215] on div "Labor cost 0 Total cost 2152 Defer" at bounding box center [239, 215] width 145 height 30
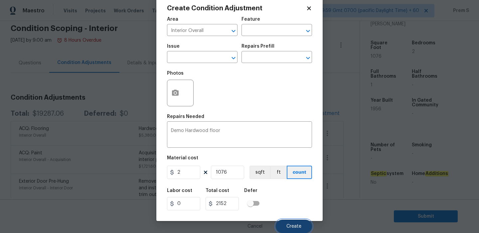
click at [291, 225] on span "Create" at bounding box center [293, 226] width 15 height 5
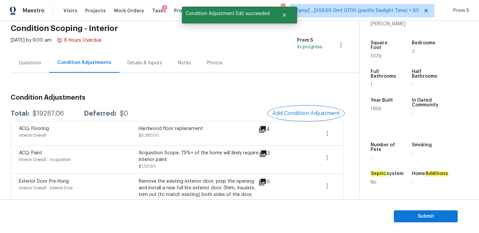
scroll to position [0, 0]
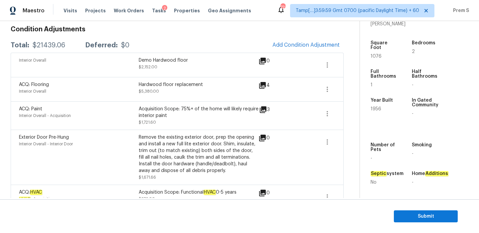
scroll to position [41, 0]
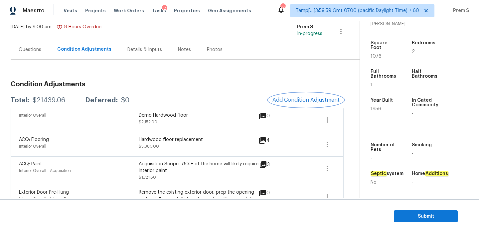
click at [302, 97] on span "Add Condition Adjustment" at bounding box center [305, 100] width 67 height 6
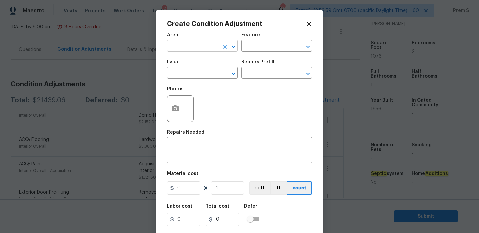
click at [214, 46] on input "text" at bounding box center [193, 46] width 52 height 10
click at [198, 61] on li "HVAC" at bounding box center [202, 61] width 71 height 11
type input "HVAC"
click at [194, 72] on input "text" at bounding box center [193, 73] width 52 height 10
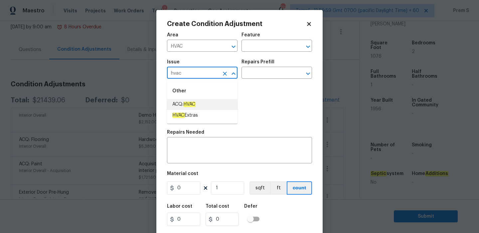
click at [202, 99] on li "ACQ: HVAC" at bounding box center [202, 104] width 71 height 11
type input "ACQ: HVAC"
click at [277, 73] on input "text" at bounding box center [267, 73] width 52 height 10
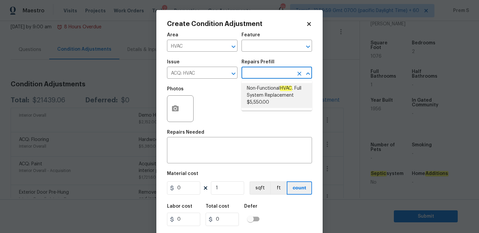
click at [291, 99] on span "Non-Functional HVAC . Full System Replacement $5,550.00" at bounding box center [277, 95] width 60 height 21
type input "Acquisition"
type textarea "Acquisition Scope: Full System Replacement"
type input "5550"
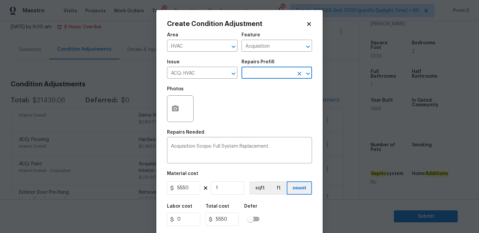
scroll to position [16, 0]
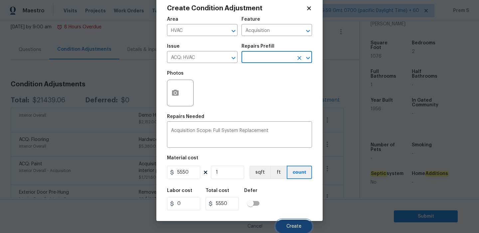
click at [294, 228] on span "Create" at bounding box center [293, 226] width 15 height 5
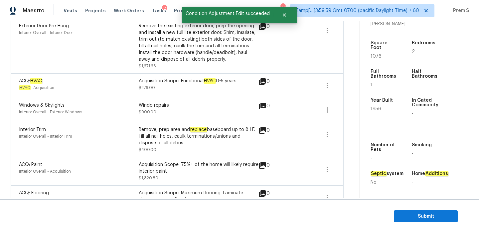
scroll to position [233, 0]
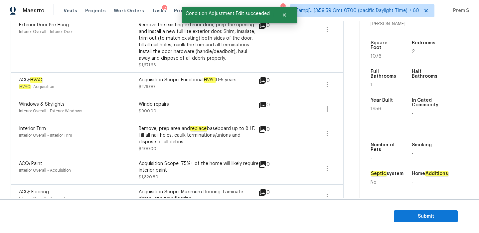
click at [273, 92] on div "0" at bounding box center [274, 85] width 33 height 16
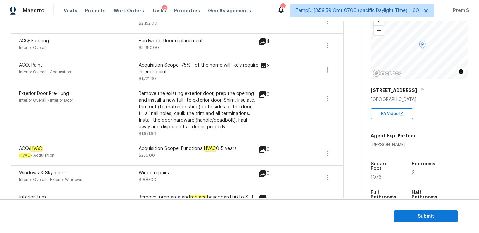
scroll to position [175, 0]
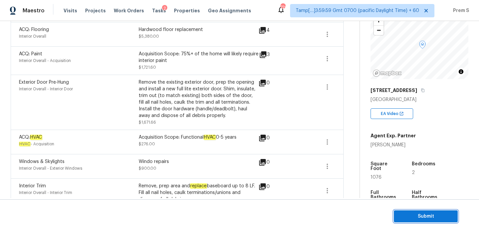
click at [414, 213] on span "Submit" at bounding box center [425, 216] width 53 height 8
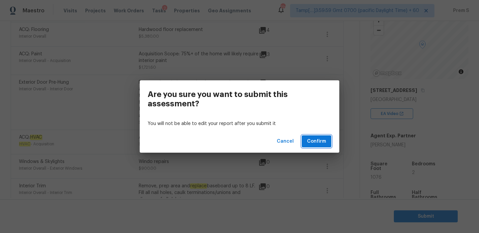
click at [323, 144] on span "Confirm" at bounding box center [316, 141] width 19 height 8
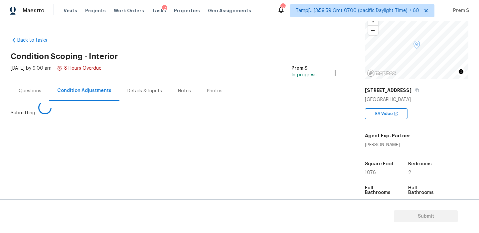
scroll to position [0, 0]
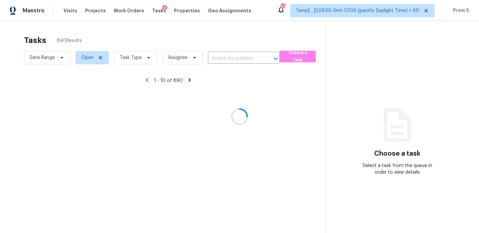
click at [137, 56] on div at bounding box center [239, 116] width 479 height 233
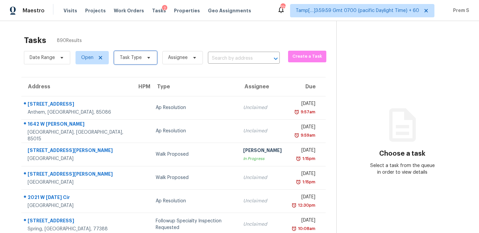
click at [134, 62] on span "Task Type" at bounding box center [135, 57] width 43 height 13
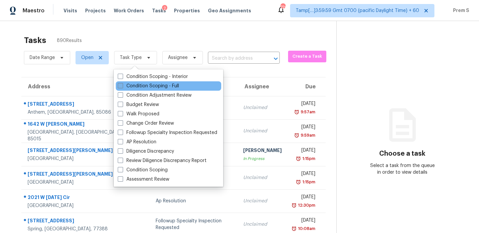
click at [160, 89] on label "Condition Scoping - Full" at bounding box center [148, 85] width 61 height 7
click at [122, 87] on input "Condition Scoping - Full" at bounding box center [120, 84] width 4 height 4
checkbox input "true"
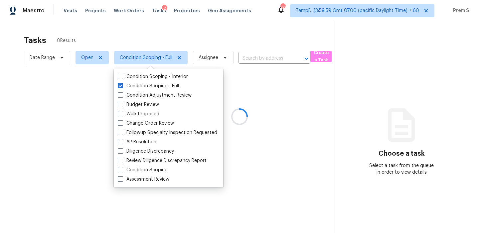
click at [233, 45] on div at bounding box center [239, 116] width 479 height 233
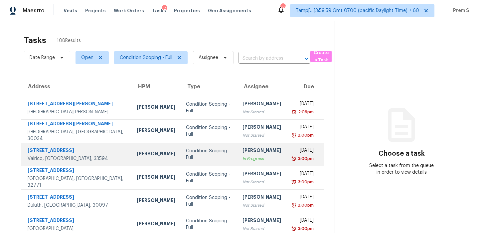
scroll to position [114, 0]
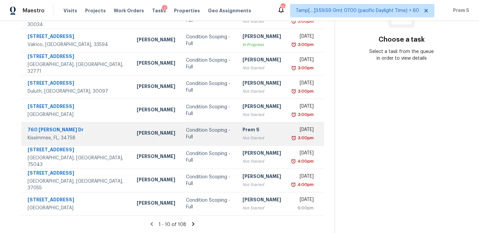
click at [242, 139] on div "Not Started" at bounding box center [261, 137] width 39 height 7
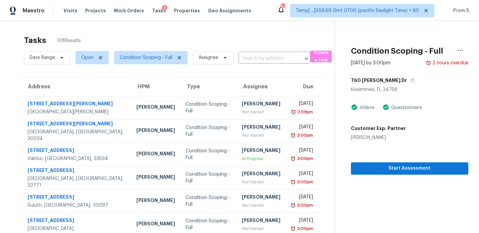
scroll to position [1, 0]
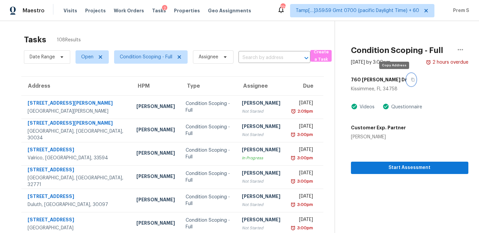
click at [411, 81] on icon "button" at bounding box center [413, 80] width 4 height 4
click at [270, 54] on input "text" at bounding box center [265, 58] width 53 height 10
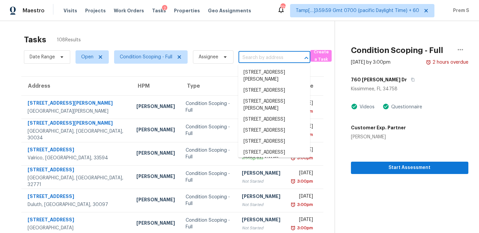
paste input "760 Del Prado Dr, Kissimmee, FL 34758"
type input "760 Del Prado Dr, Kissimmee, FL 34758"
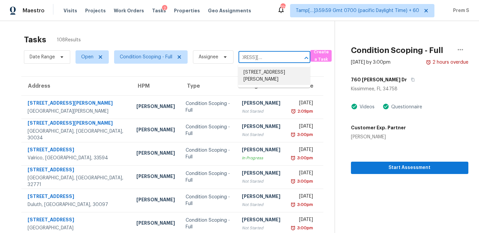
click at [270, 73] on li "760 Del Prado Dr, Kissimmee, FL 34758" at bounding box center [274, 76] width 72 height 18
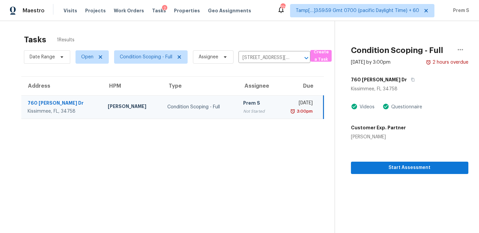
click at [282, 106] on div "[DATE]" at bounding box center [297, 103] width 31 height 8
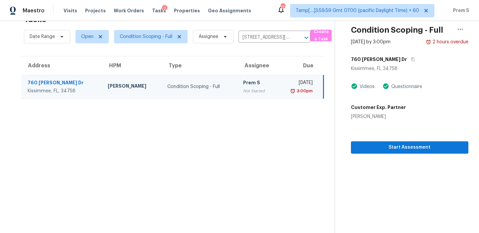
click at [300, 96] on td "Thu, Oct 2nd 2025 3:00pm" at bounding box center [300, 86] width 47 height 23
click at [395, 148] on span "Start Assessment" at bounding box center [409, 147] width 107 height 8
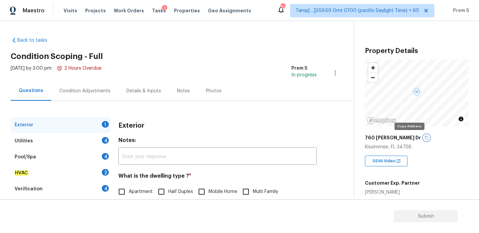
click at [423, 140] on button "button" at bounding box center [426, 137] width 6 height 6
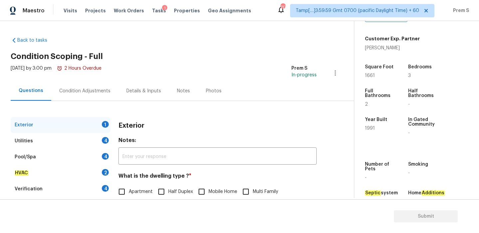
scroll to position [88, 0]
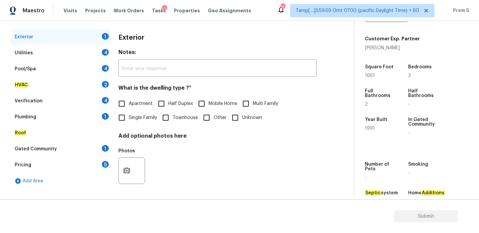
click at [148, 117] on span "Single Family" at bounding box center [143, 117] width 28 height 7
click at [129, 117] on input "Single Family" at bounding box center [122, 117] width 14 height 14
checkbox input "true"
click at [100, 52] on div "Utilities 4" at bounding box center [61, 53] width 100 height 16
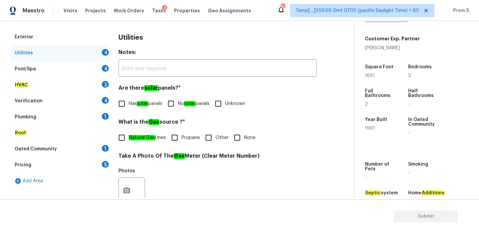
click at [175, 108] on input "No solar panels" at bounding box center [171, 103] width 14 height 14
checkbox input "true"
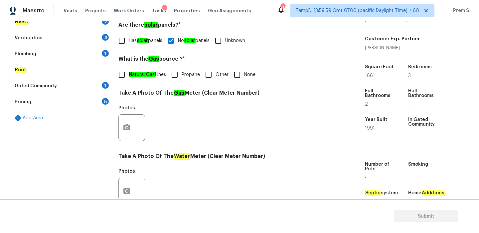
scroll to position [158, 0]
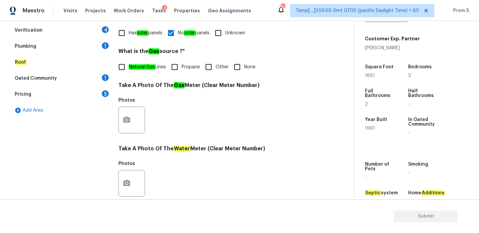
click at [212, 69] on input "Other" at bounding box center [209, 67] width 14 height 14
checkbox input "true"
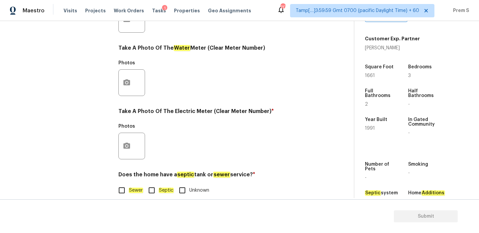
scroll to position [268, 0]
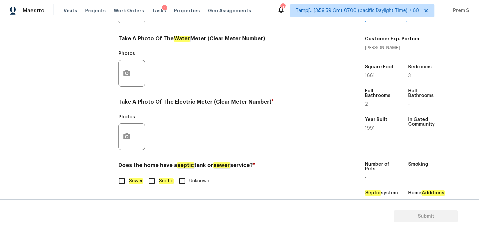
click at [124, 177] on input "Sewer" at bounding box center [122, 181] width 14 height 14
checkbox input "true"
click at [132, 141] on button "button" at bounding box center [127, 136] width 16 height 26
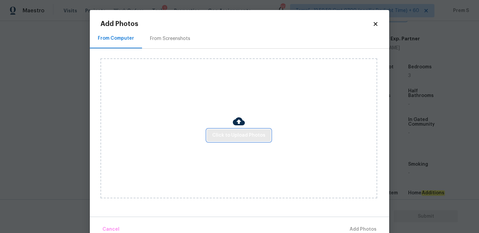
click at [231, 135] on span "Click to Upload Photos" at bounding box center [238, 135] width 53 height 8
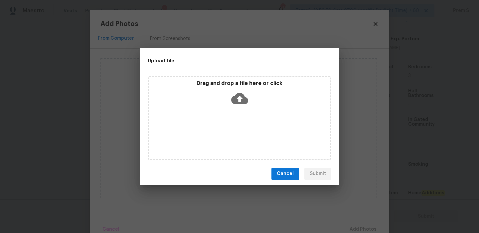
click at [239, 98] on icon at bounding box center [239, 98] width 17 height 17
click at [296, 173] on button "Cancel" at bounding box center [285, 173] width 28 height 12
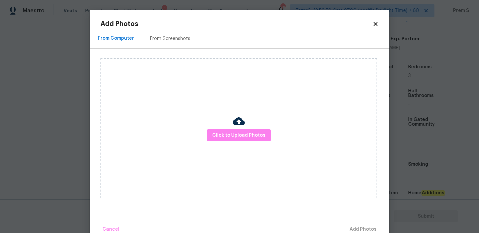
click at [376, 23] on icon at bounding box center [376, 24] width 4 height 4
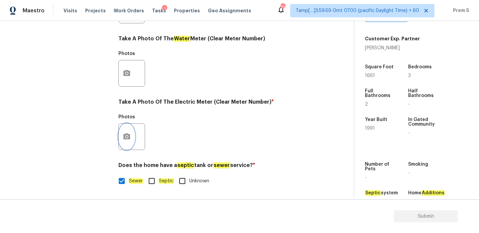
click at [129, 129] on button "button" at bounding box center [127, 136] width 16 height 26
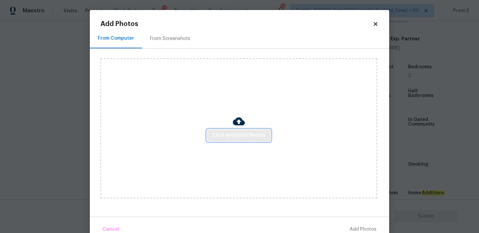
click at [233, 132] on span "Click to Upload Photos" at bounding box center [238, 135] width 53 height 8
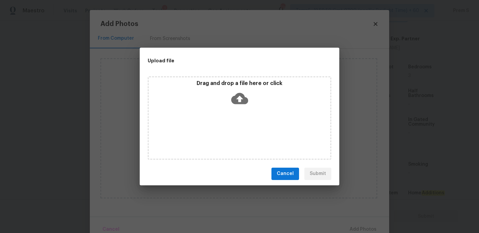
click at [237, 94] on icon at bounding box center [239, 97] width 17 height 11
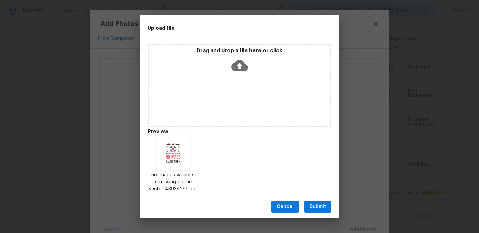
click at [321, 207] on span "Submit" at bounding box center [318, 206] width 16 height 8
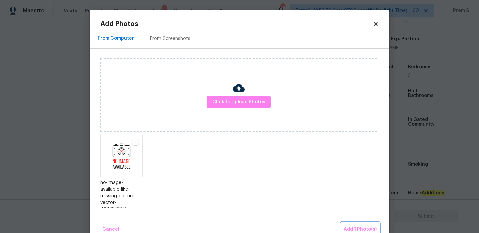
click at [354, 225] on span "Add 1 Photo(s)" at bounding box center [360, 229] width 33 height 8
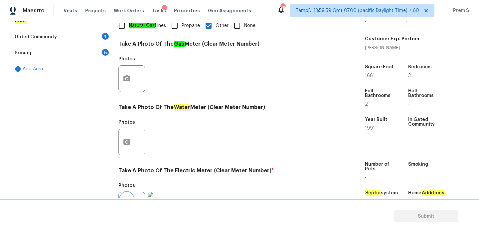
scroll to position [46, 0]
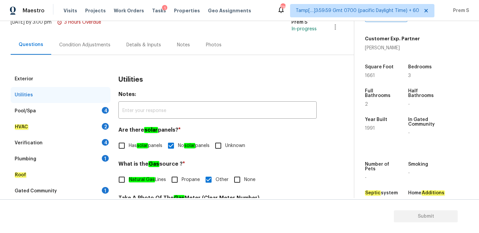
click at [98, 111] on div "Pool/Spa 4" at bounding box center [61, 111] width 100 height 16
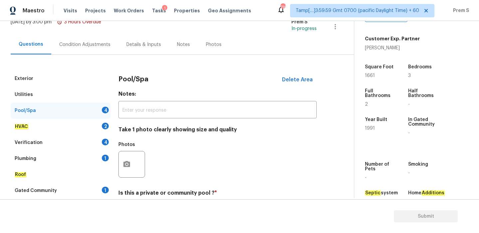
scroll to position [204, 0]
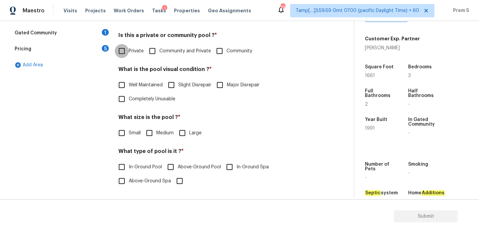
click at [124, 54] on input "Private" at bounding box center [122, 51] width 14 height 14
checkbox input "true"
click at [151, 99] on span "Completely Unusable" at bounding box center [152, 98] width 47 height 7
click at [129, 99] on input "Completely Unusable" at bounding box center [122, 99] width 14 height 14
checkbox input "true"
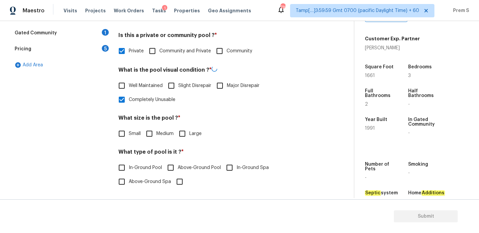
click at [161, 130] on span "Medium" at bounding box center [164, 133] width 17 height 7
click at [156, 130] on input "Medium" at bounding box center [149, 133] width 14 height 14
checkbox input "true"
click at [149, 169] on span "In-Ground Pool" at bounding box center [145, 166] width 33 height 7
click at [129, 169] on input "In-Ground Pool" at bounding box center [122, 167] width 14 height 14
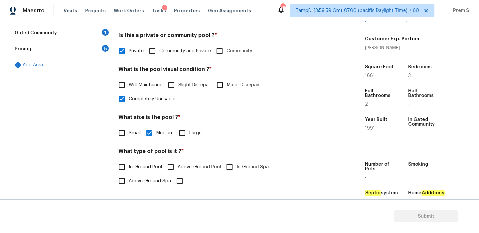
checkbox input "true"
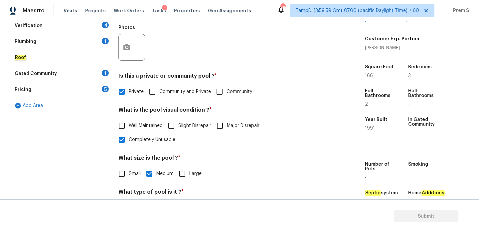
scroll to position [111, 0]
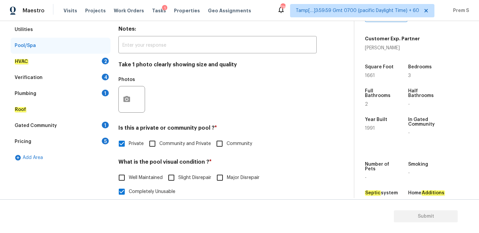
click at [107, 57] on div "HVAC 2" at bounding box center [61, 62] width 100 height 16
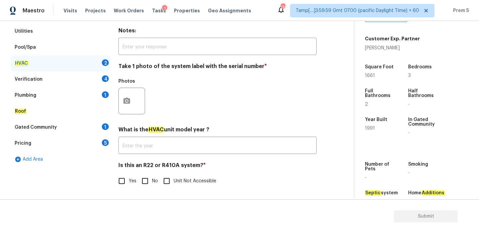
click at [145, 172] on div "Is this an R22 or R410A system? * Yes No Unit Not Accessible" at bounding box center [217, 175] width 198 height 26
click at [146, 180] on input "No" at bounding box center [145, 181] width 14 height 14
checkbox input "true"
click at [123, 97] on icon "button" at bounding box center [127, 100] width 8 height 8
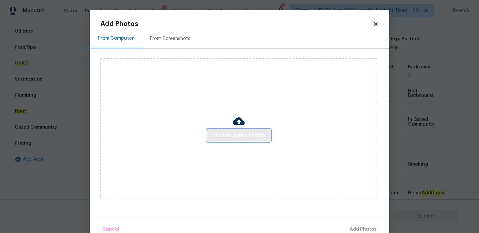
click at [228, 135] on span "Click to Upload Photos" at bounding box center [238, 135] width 53 height 8
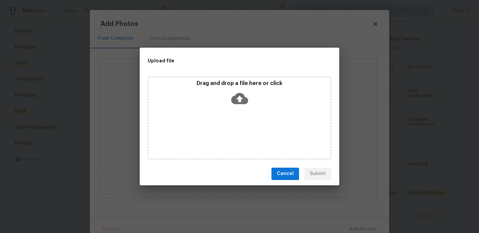
click at [241, 101] on icon at bounding box center [239, 98] width 17 height 17
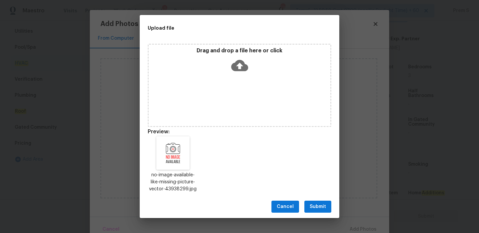
click at [312, 204] on span "Submit" at bounding box center [318, 206] width 16 height 8
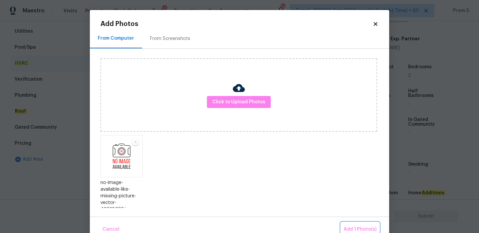
click at [354, 225] on button "Add 1 Photo(s)" at bounding box center [360, 229] width 38 height 14
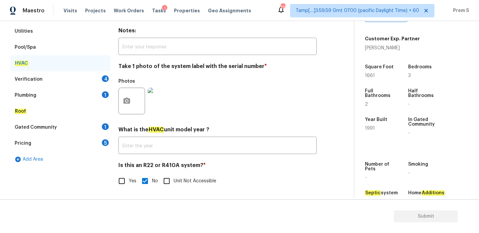
click at [103, 79] on div "4" at bounding box center [105, 78] width 7 height 7
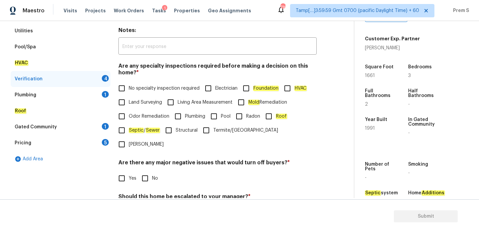
click at [130, 90] on span "No specialty inspection required" at bounding box center [164, 88] width 71 height 7
click at [129, 90] on input "No specialty inspection required" at bounding box center [122, 88] width 14 height 14
checkbox input "true"
click at [145, 171] on input "No" at bounding box center [145, 178] width 14 height 14
checkbox input "true"
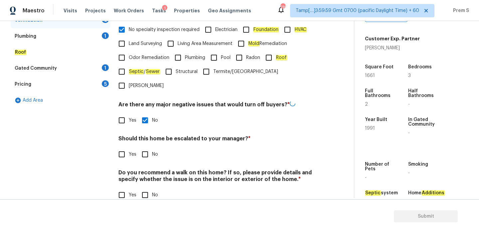
scroll to position [168, 0]
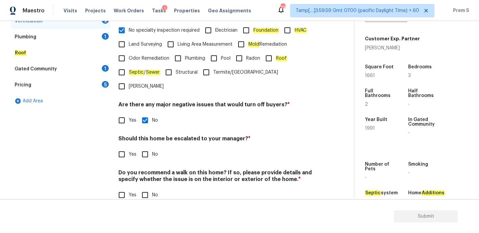
click at [145, 147] on input "No" at bounding box center [145, 154] width 14 height 14
checkbox input "true"
click at [147, 188] on input "No" at bounding box center [145, 195] width 14 height 14
checkbox input "true"
click at [120, 147] on input "Yes" at bounding box center [122, 154] width 14 height 14
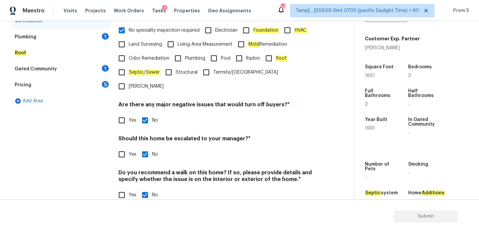
checkbox input "true"
checkbox input "false"
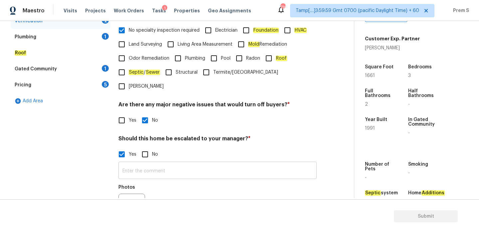
click at [143, 163] on input "text" at bounding box center [217, 171] width 198 height 16
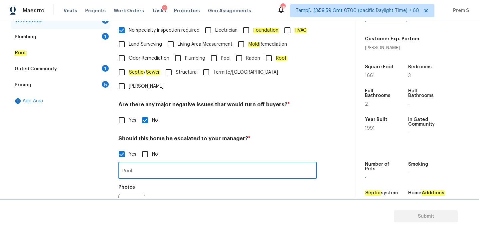
type input "Pool"
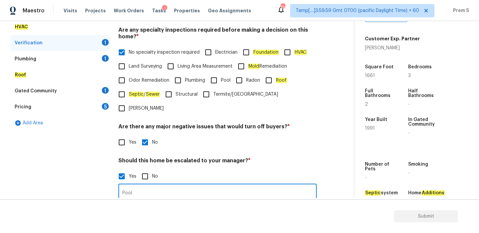
scroll to position [38, 0]
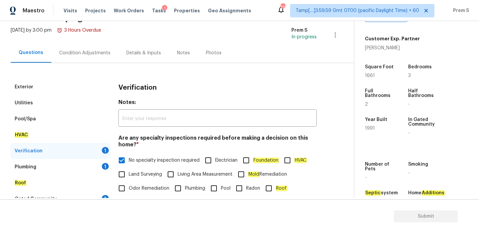
click at [76, 56] on div "Condition Adjustments" at bounding box center [84, 53] width 67 height 20
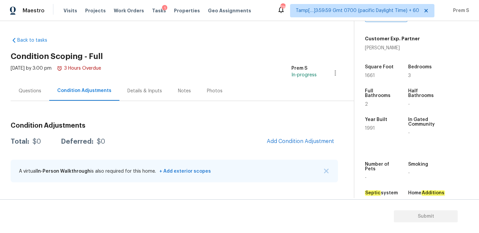
click at [30, 89] on div "Questions" at bounding box center [30, 90] width 23 height 7
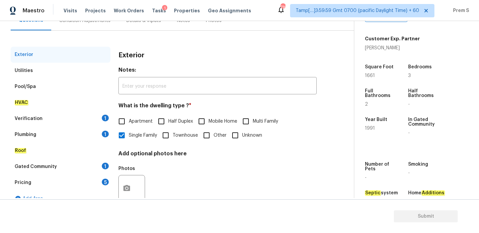
scroll to position [71, 0]
click at [83, 90] on div "Pool/Spa" at bounding box center [61, 86] width 100 height 16
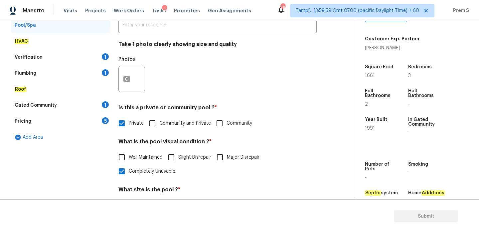
scroll to position [204, 0]
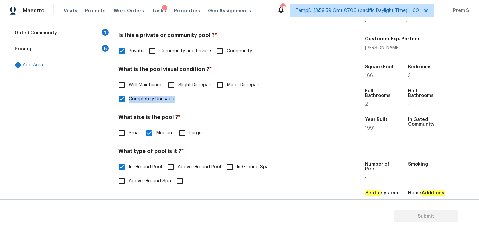
drag, startPoint x: 180, startPoint y: 98, endPoint x: 130, endPoint y: 97, distance: 49.2
click at [130, 97] on div "Well Maintained Slight Disrepair Major Disrepair Completely Unusable" at bounding box center [217, 92] width 198 height 28
copy span "Completely Unusable"
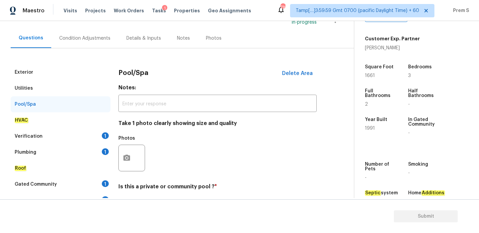
scroll to position [47, 0]
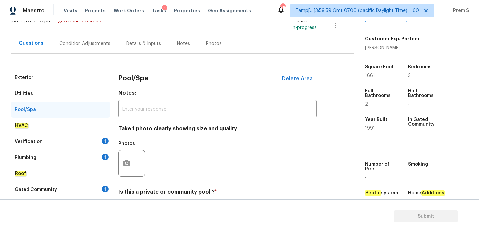
click at [89, 47] on div "Condition Adjustments" at bounding box center [84, 44] width 67 height 20
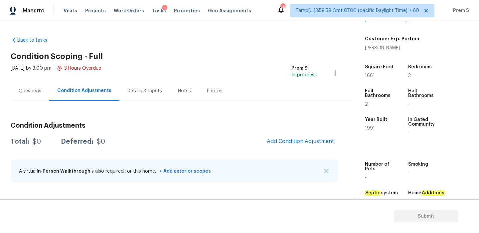
click at [31, 91] on div "Questions" at bounding box center [30, 90] width 23 height 7
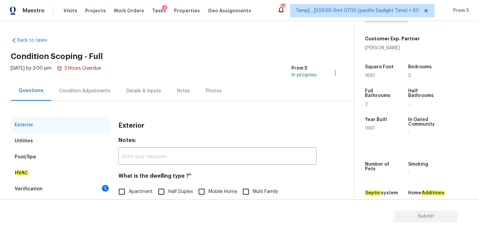
click at [82, 189] on div "Verification 1" at bounding box center [61, 189] width 100 height 16
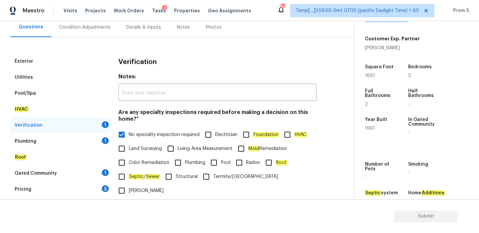
scroll to position [198, 0]
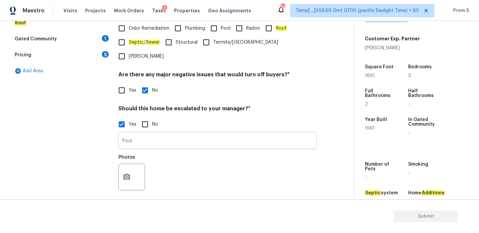
click at [158, 133] on input "Pool" at bounding box center [217, 141] width 198 height 16
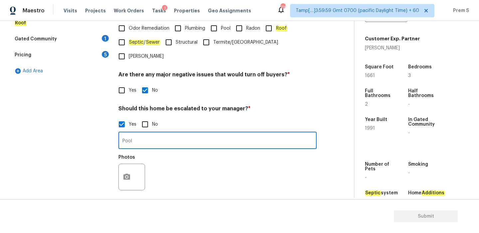
paste input "Completely Unusable"
type input "Pool Completely Unusable"
click at [132, 166] on button "button" at bounding box center [127, 177] width 16 height 26
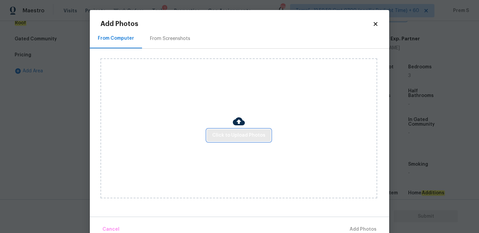
click at [247, 137] on span "Click to Upload Photos" at bounding box center [238, 135] width 53 height 8
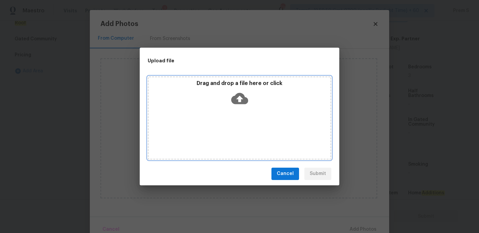
click at [237, 93] on icon at bounding box center [239, 97] width 17 height 11
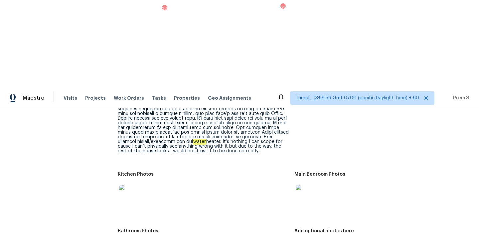
scroll to position [793, 0]
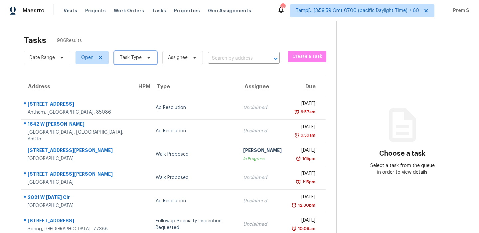
click at [136, 54] on span "Task Type" at bounding box center [135, 57] width 43 height 13
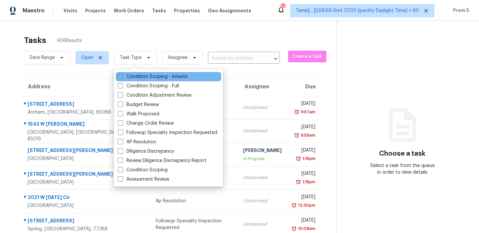
click at [135, 74] on label "Condition Scoping - Interior" at bounding box center [153, 76] width 70 height 7
click at [122, 74] on input "Condition Scoping - Interior" at bounding box center [120, 75] width 4 height 4
checkbox input "true"
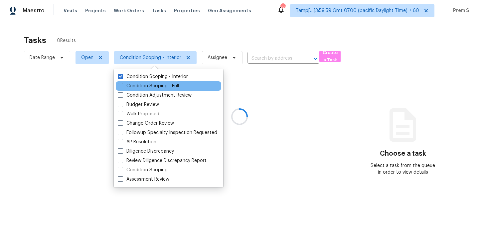
click at [132, 90] on div "Condition Scoping - Full" at bounding box center [168, 85] width 105 height 9
click at [138, 86] on label "Condition Scoping - Full" at bounding box center [148, 85] width 61 height 7
click at [122, 86] on input "Condition Scoping - Full" at bounding box center [120, 84] width 4 height 4
checkbox input "true"
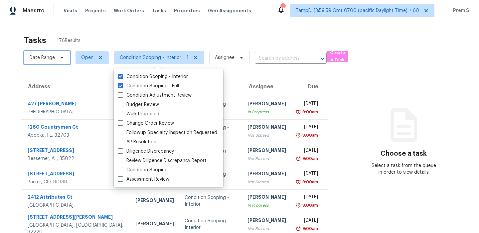
click at [42, 63] on span "Date Range" at bounding box center [47, 57] width 46 height 13
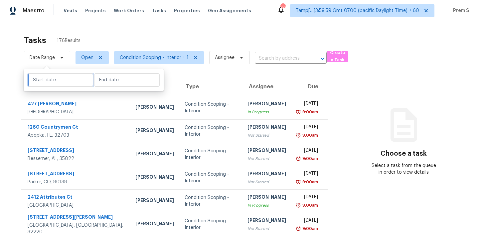
click at [63, 81] on input "text" at bounding box center [61, 79] width 66 height 13
select select "9"
select select "2025"
select select "10"
select select "2025"
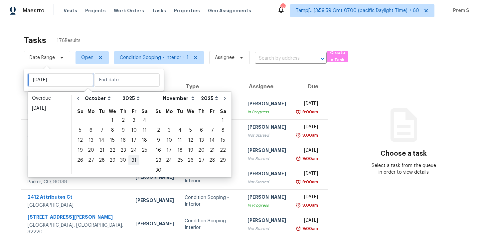
type input "[DATE]"
click at [122, 122] on div "2" at bounding box center [123, 119] width 11 height 9
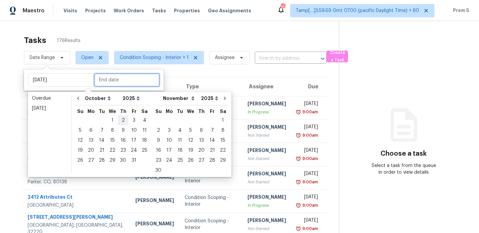
type input "[DATE]"
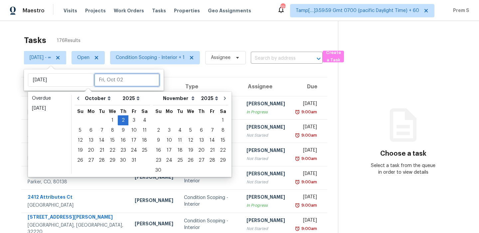
click at [121, 84] on input "text" at bounding box center [127, 79] width 66 height 13
click at [120, 121] on div "2" at bounding box center [123, 119] width 11 height 9
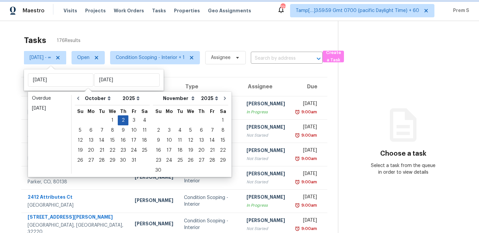
type input "Thu, Oct 02"
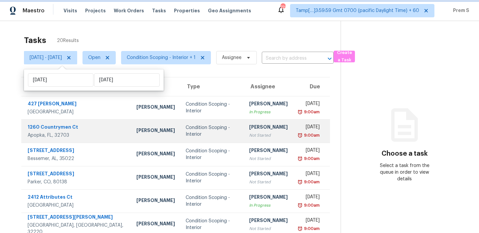
scroll to position [114, 0]
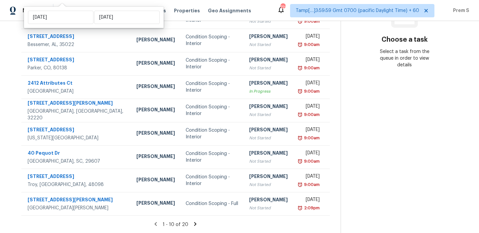
click at [197, 223] on icon at bounding box center [195, 224] width 2 height 4
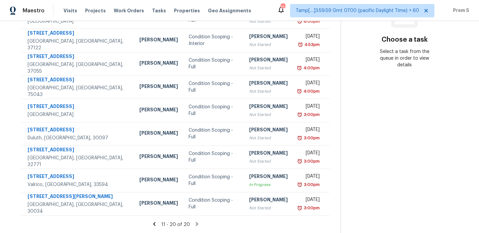
click at [202, 224] on div "11 - 20 of 20" at bounding box center [176, 224] width 330 height 7
click at [199, 224] on icon at bounding box center [197, 224] width 6 height 6
click at [156, 225] on icon at bounding box center [154, 224] width 2 height 4
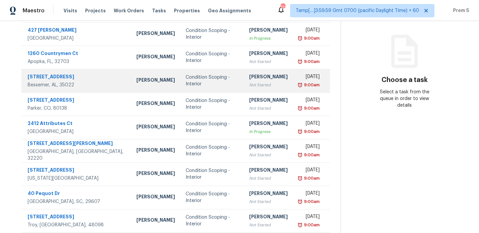
scroll to position [0, 0]
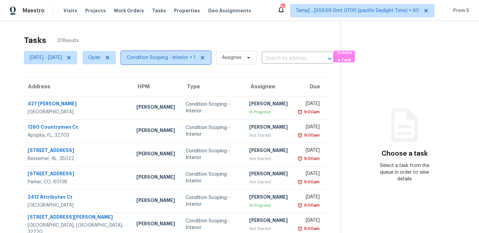
click at [176, 55] on span "Condition Scoping - Interior + 1" at bounding box center [161, 57] width 69 height 7
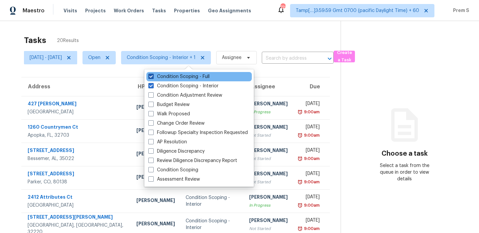
click at [179, 78] on label "Condition Scoping - Full" at bounding box center [178, 76] width 61 height 7
click at [153, 78] on input "Condition Scoping - Full" at bounding box center [150, 75] width 4 height 4
checkbox input "false"
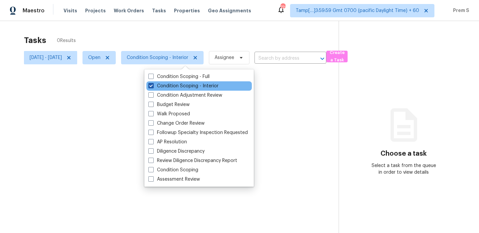
click at [178, 83] on label "Condition Scoping - Interior" at bounding box center [183, 85] width 70 height 7
click at [153, 83] on input "Condition Scoping - Interior" at bounding box center [150, 84] width 4 height 4
checkbox input "false"
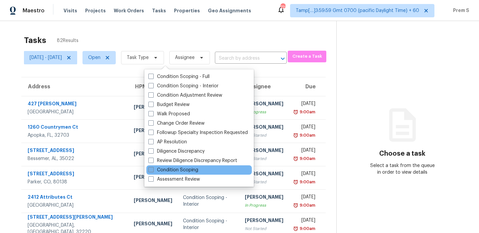
click at [180, 166] on label "Condition Scoping" at bounding box center [173, 169] width 50 height 7
click at [153, 166] on input "Condition Scoping" at bounding box center [150, 168] width 4 height 4
checkbox input "true"
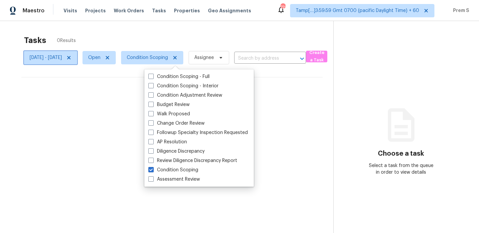
click at [71, 59] on icon at bounding box center [68, 57] width 3 height 3
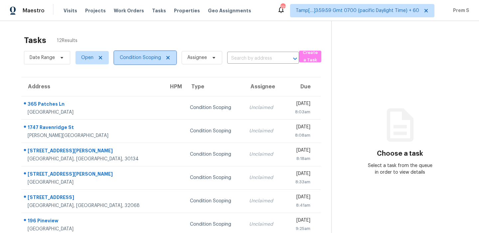
click at [147, 55] on span "Condition Scoping" at bounding box center [140, 57] width 41 height 7
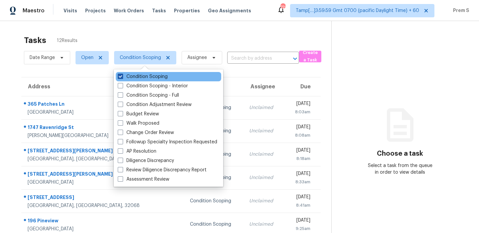
click at [142, 75] on label "Condition Scoping" at bounding box center [143, 76] width 50 height 7
click at [122, 75] on input "Condition Scoping" at bounding box center [120, 75] width 4 height 4
checkbox input "false"
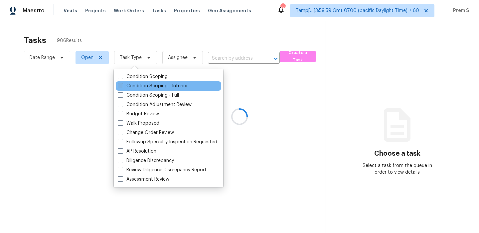
click at [136, 88] on label "Condition Scoping - Interior" at bounding box center [153, 85] width 70 height 7
click at [122, 87] on input "Condition Scoping - Interior" at bounding box center [120, 84] width 4 height 4
checkbox input "true"
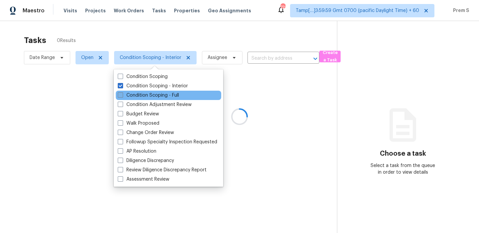
click at [132, 97] on label "Condition Scoping - Full" at bounding box center [148, 95] width 61 height 7
click at [122, 96] on input "Condition Scoping - Full" at bounding box center [120, 94] width 4 height 4
checkbox input "true"
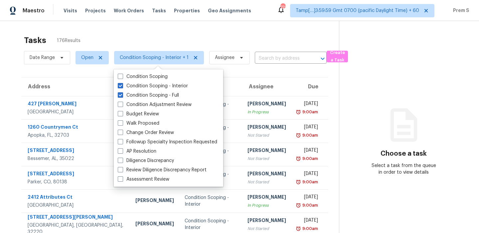
click at [192, 32] on div "Tasks 176 Results" at bounding box center [181, 40] width 315 height 17
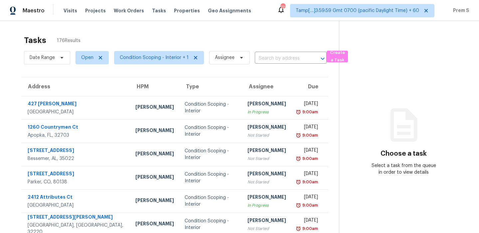
click at [152, 36] on div "Tasks 176 Results" at bounding box center [181, 40] width 315 height 17
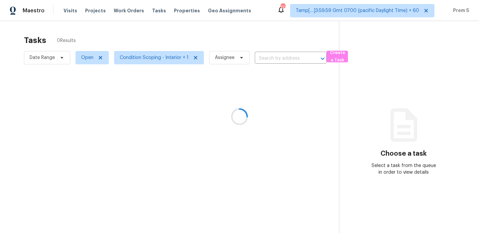
click at [123, 55] on div at bounding box center [239, 116] width 479 height 233
click at [144, 67] on div at bounding box center [239, 116] width 479 height 233
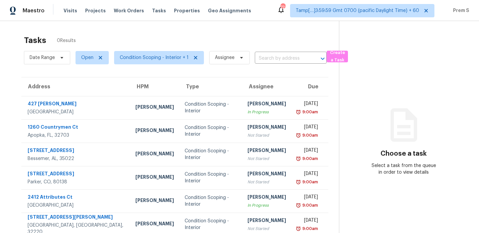
click at [160, 42] on div "Tasks 0 Results" at bounding box center [181, 40] width 315 height 17
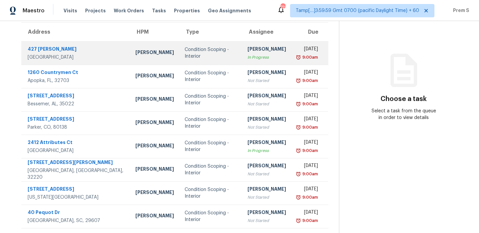
scroll to position [114, 0]
